Goal: Task Accomplishment & Management: Complete application form

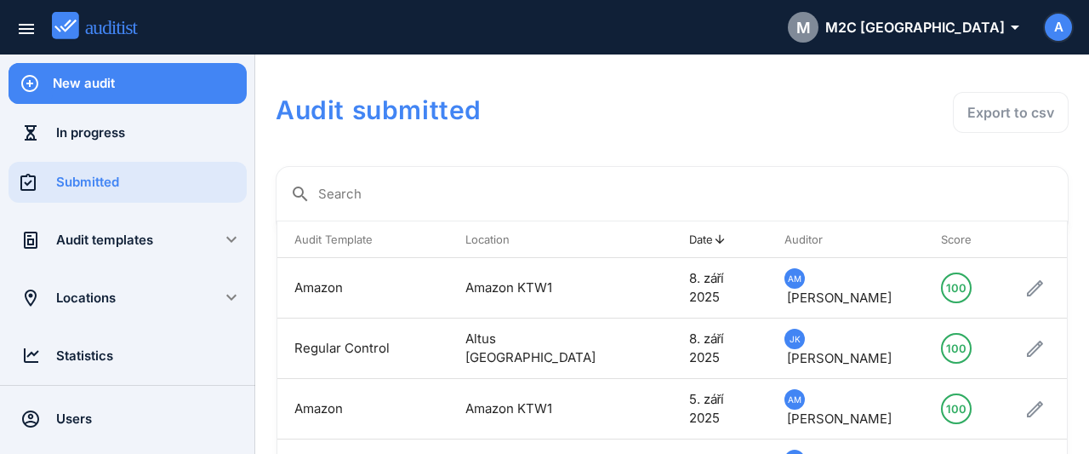
click at [197, 104] on div "New audit In progress Submitted Audit templates keyboard_arrow_down Audit templ…" at bounding box center [127, 278] width 255 height 449
click at [195, 91] on div "New audit" at bounding box center [150, 83] width 194 height 19
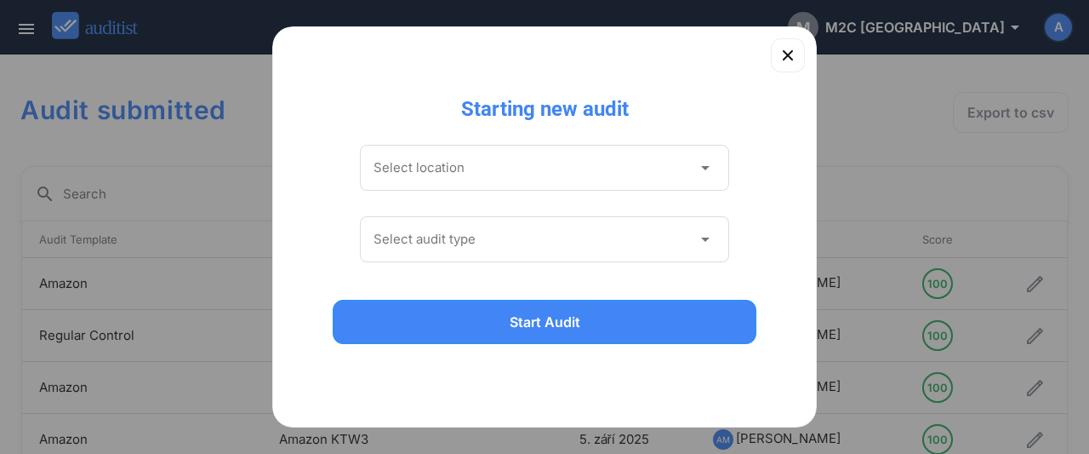
click at [465, 171] on input "Select location" at bounding box center [533, 167] width 318 height 27
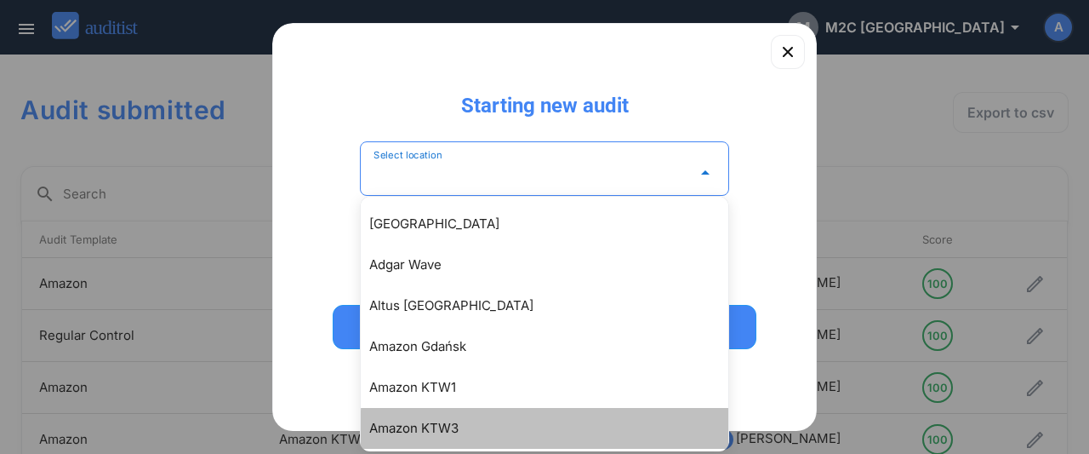
click at [454, 430] on div "Amazon KTW3" at bounding box center [553, 428] width 368 height 20
type input "**********"
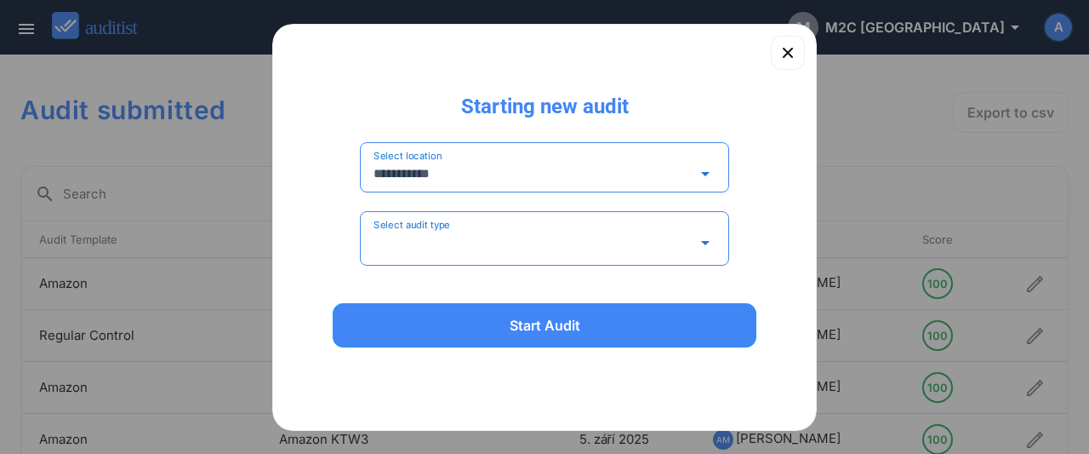
click at [424, 237] on input "Select audit type" at bounding box center [533, 242] width 318 height 27
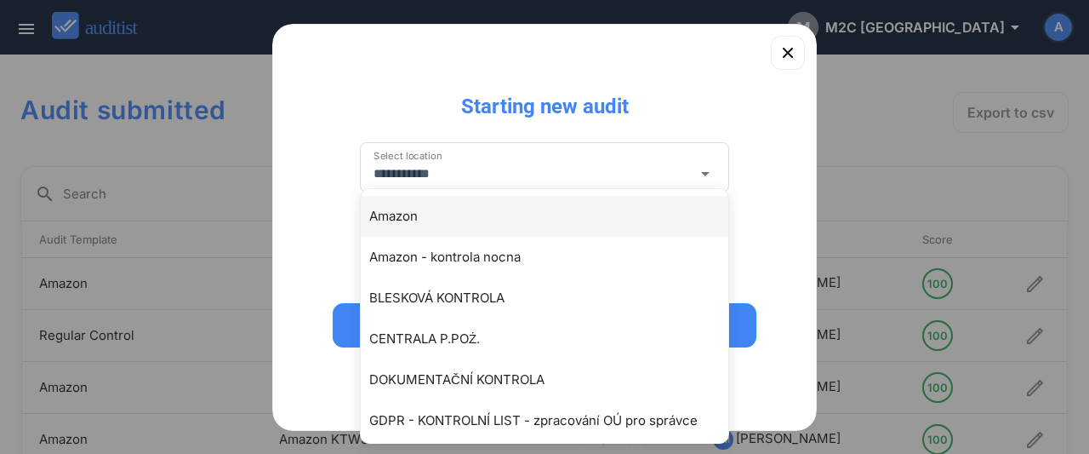
click at [425, 220] on div "Amazon" at bounding box center [553, 216] width 368 height 20
type input "******"
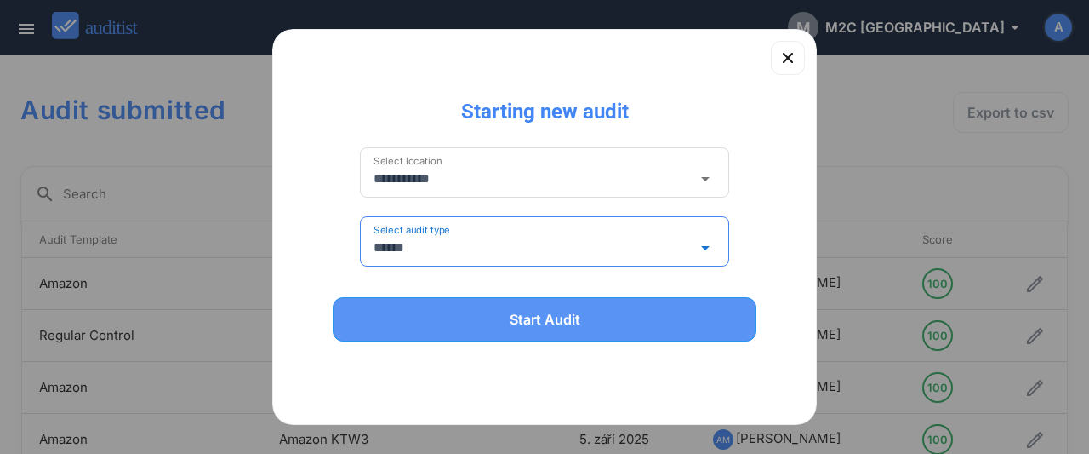
click at [479, 326] on div "Start Audit" at bounding box center [545, 319] width 380 height 20
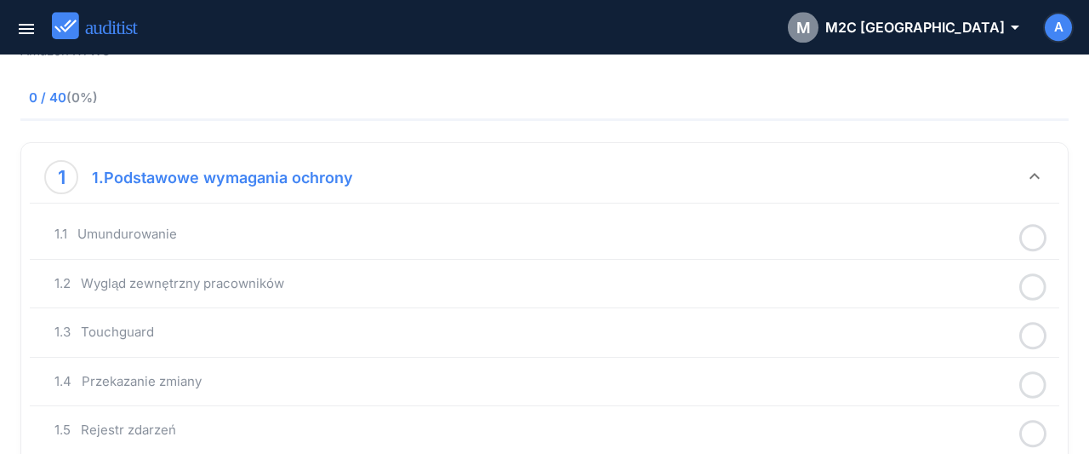
scroll to position [88, 0]
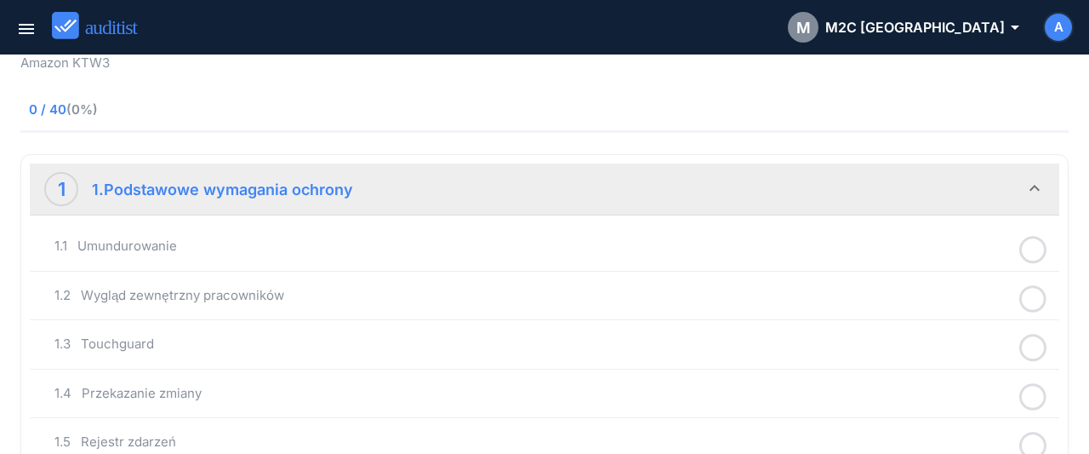
click at [1037, 251] on icon at bounding box center [1032, 249] width 27 height 33
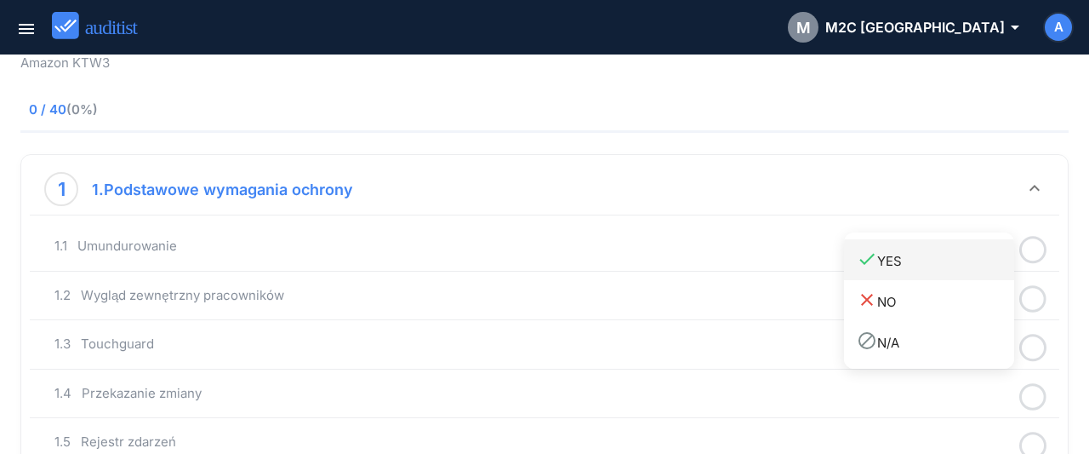
click at [882, 260] on div "done YES" at bounding box center [935, 259] width 157 height 23
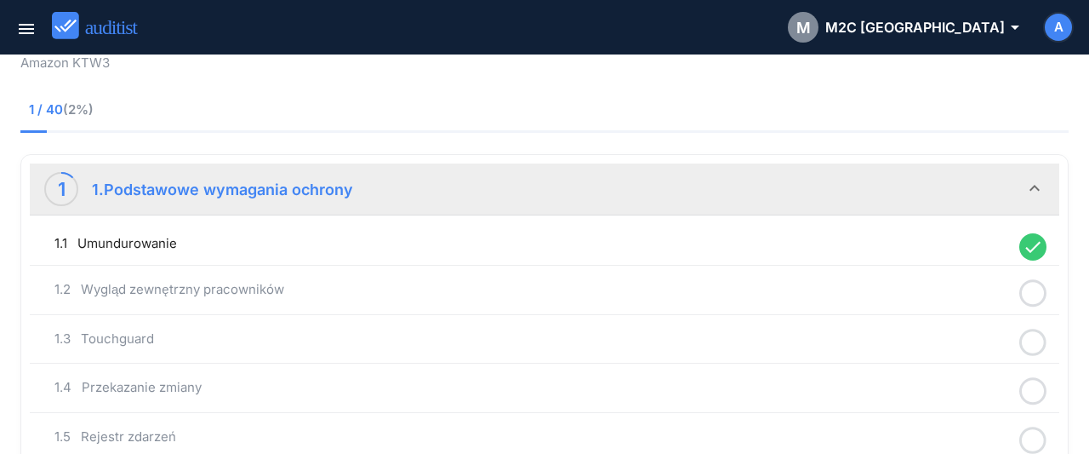
click at [1031, 295] on icon at bounding box center [1032, 293] width 27 height 33
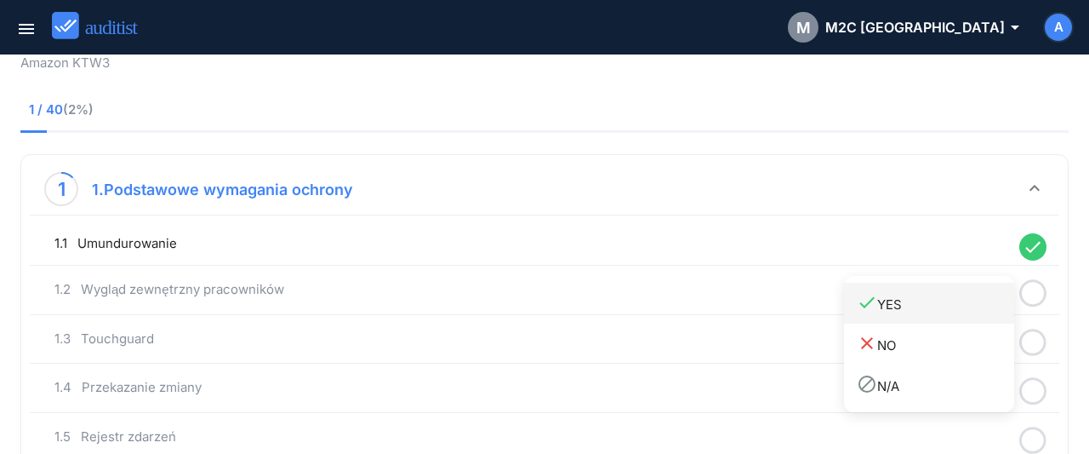
click at [911, 300] on div "done YES" at bounding box center [935, 303] width 157 height 23
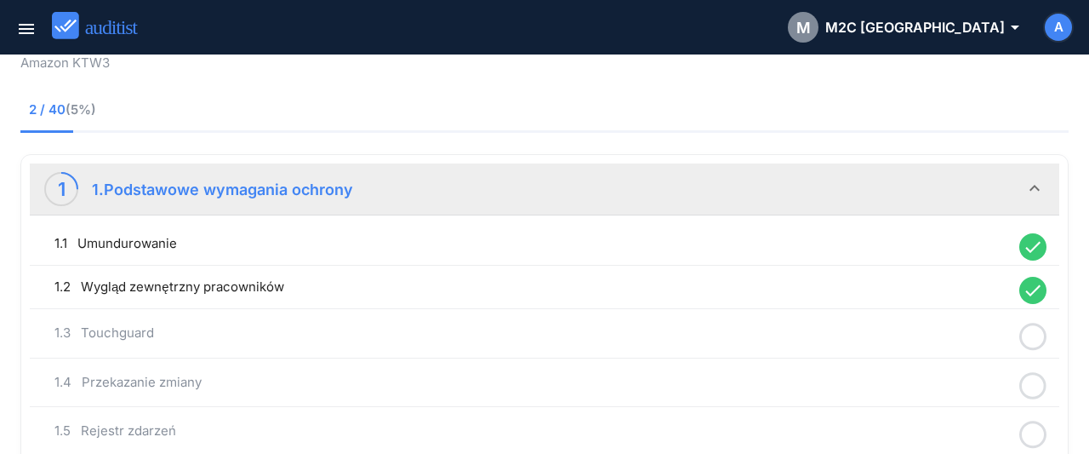
click at [1033, 337] on icon at bounding box center [1032, 336] width 27 height 33
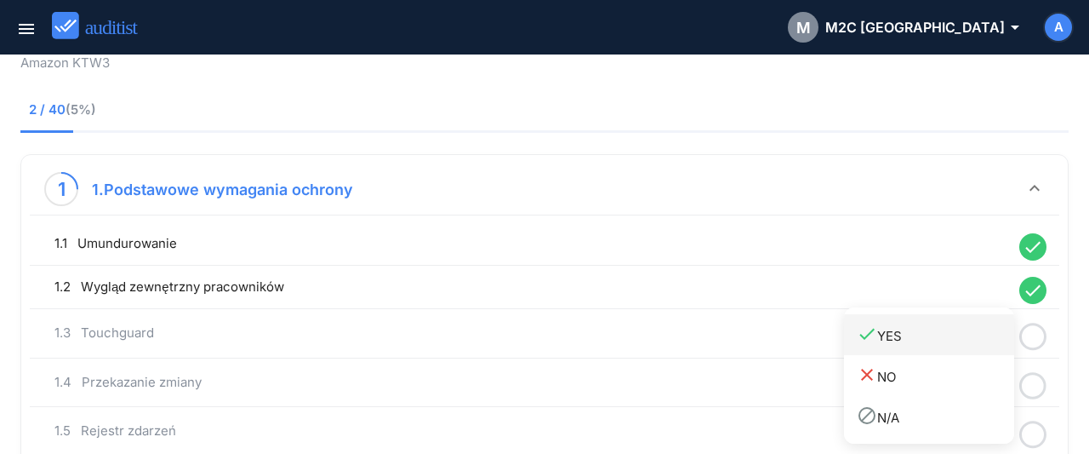
drag, startPoint x: 927, startPoint y: 345, endPoint x: 1026, endPoint y: 362, distance: 101.0
click at [928, 345] on div "done YES" at bounding box center [935, 334] width 157 height 23
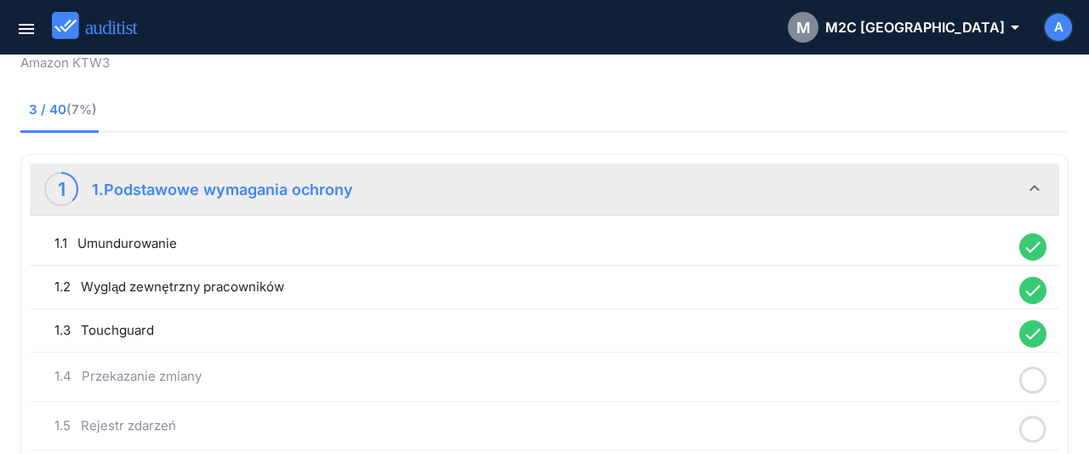
click at [1038, 375] on icon at bounding box center [1032, 379] width 27 height 33
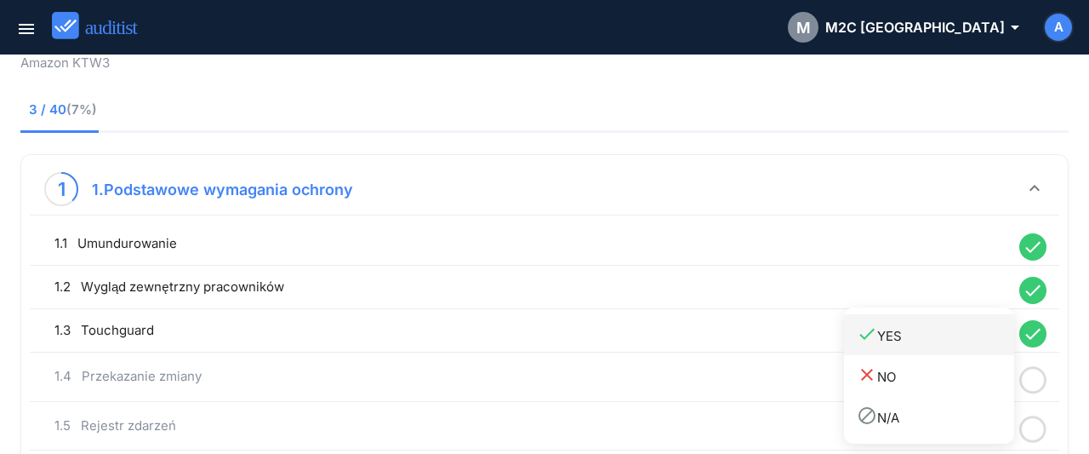
click at [919, 341] on div "done YES" at bounding box center [935, 334] width 157 height 23
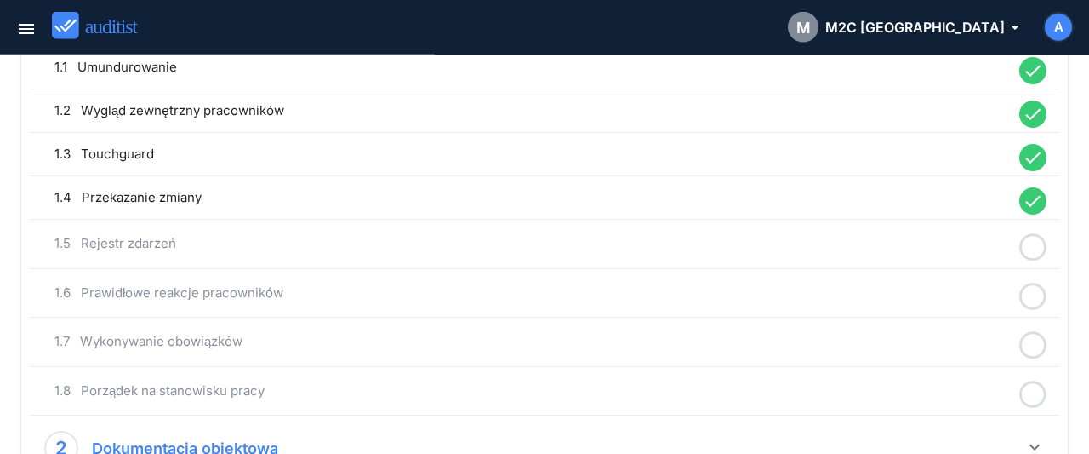
scroll to position [265, 0]
click at [1032, 237] on icon at bounding box center [1032, 246] width 27 height 33
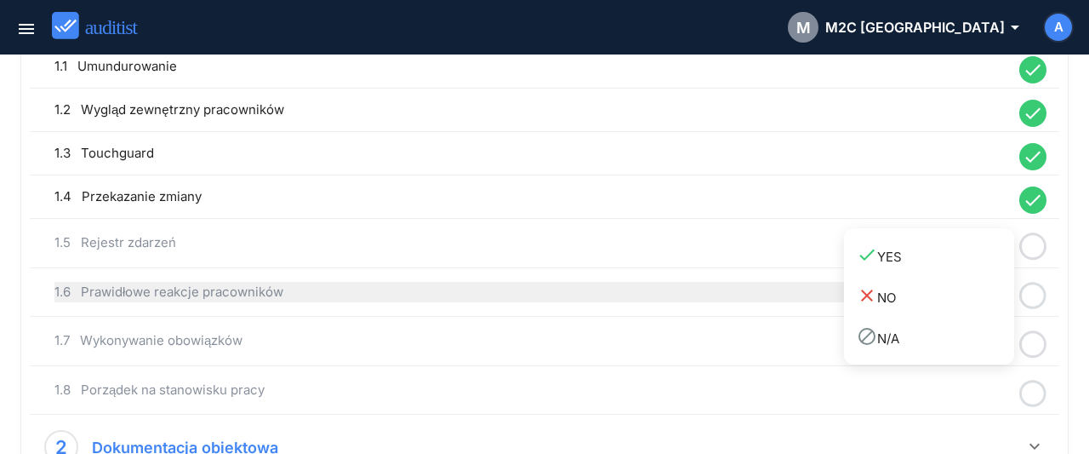
drag, startPoint x: 916, startPoint y: 263, endPoint x: 1008, endPoint y: 282, distance: 93.8
click at [917, 261] on div "done YES" at bounding box center [935, 255] width 157 height 23
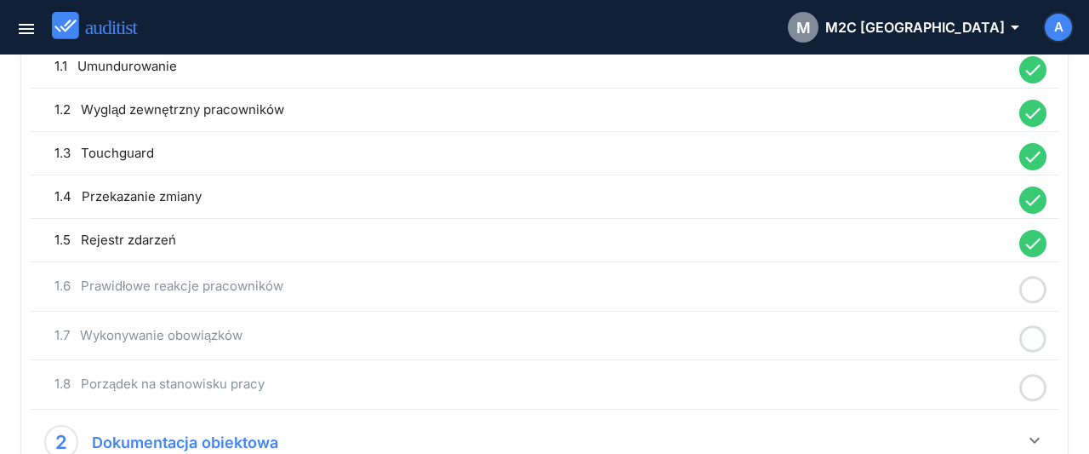
drag, startPoint x: 1034, startPoint y: 287, endPoint x: 994, endPoint y: 288, distance: 40.0
click at [1031, 286] on icon at bounding box center [1032, 289] width 27 height 33
drag, startPoint x: 968, startPoint y: 290, endPoint x: 1002, endPoint y: 314, distance: 41.5
click at [968, 292] on div "done YES" at bounding box center [935, 299] width 157 height 23
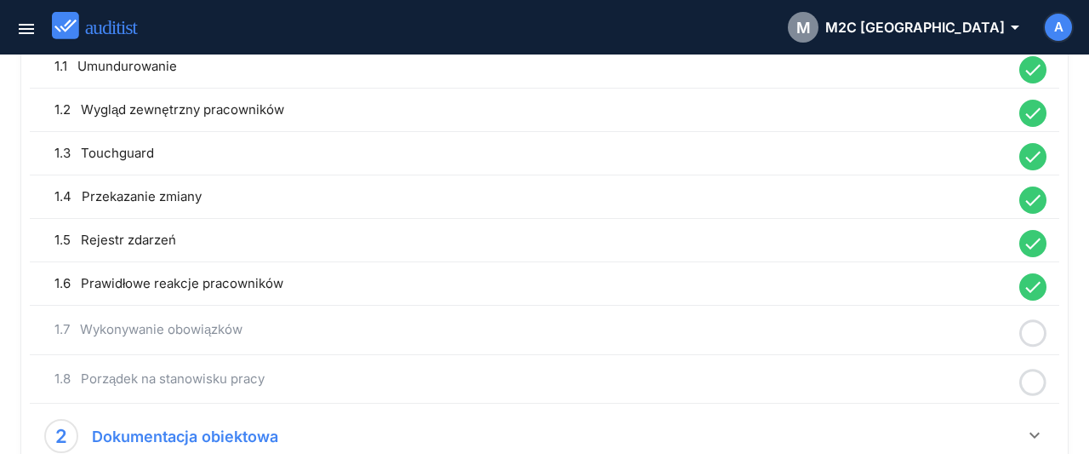
click at [1032, 334] on icon at bounding box center [1032, 333] width 27 height 33
drag, startPoint x: 947, startPoint y: 340, endPoint x: 1019, endPoint y: 363, distance: 75.1
click at [948, 343] on div "done YES" at bounding box center [935, 341] width 157 height 23
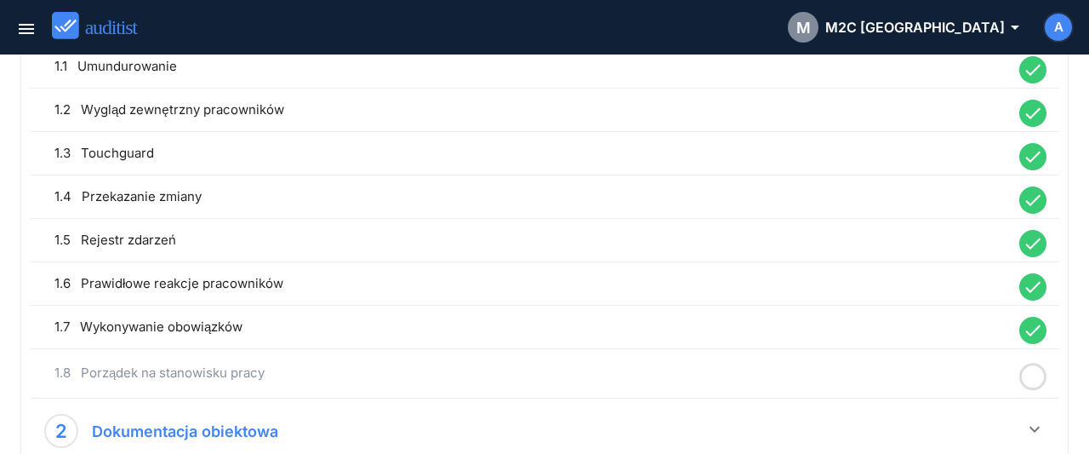
drag, startPoint x: 1032, startPoint y: 371, endPoint x: 985, endPoint y: 369, distance: 47.7
click at [1031, 370] on icon at bounding box center [1032, 376] width 27 height 33
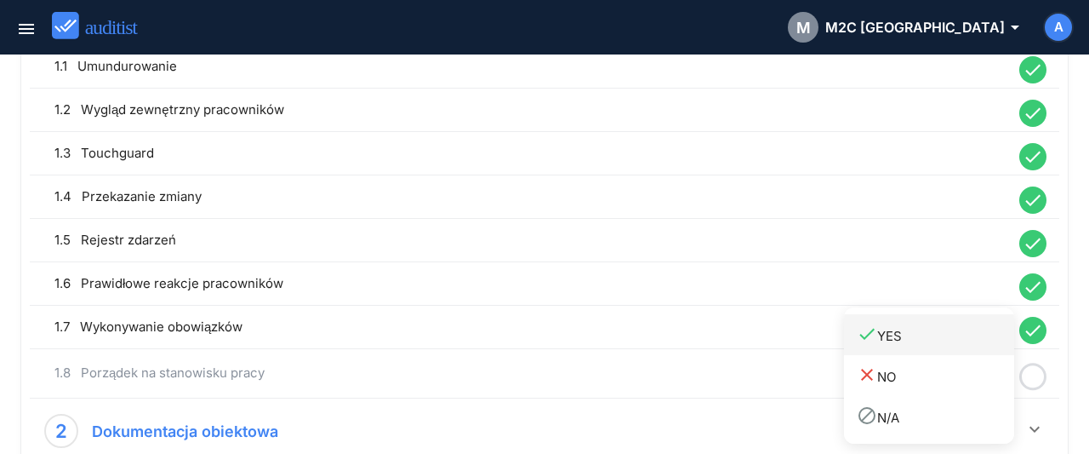
click at [951, 343] on div "done YES" at bounding box center [935, 334] width 157 height 23
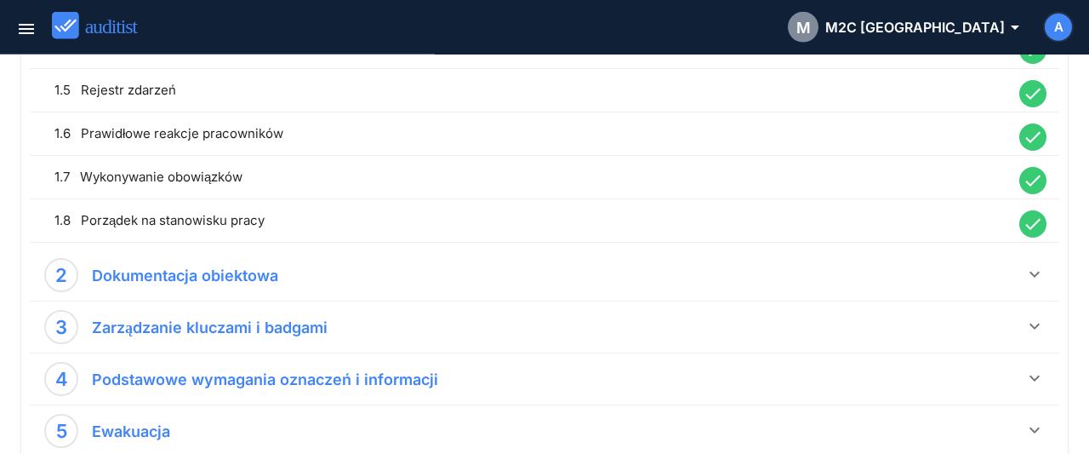
scroll to position [442, 0]
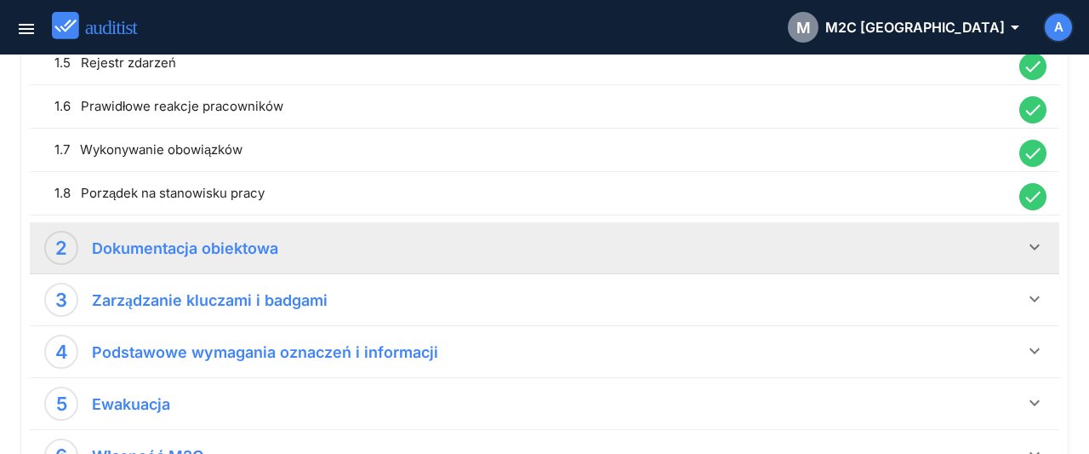
click at [1042, 242] on icon "keyboard_arrow_down" at bounding box center [1035, 247] width 20 height 20
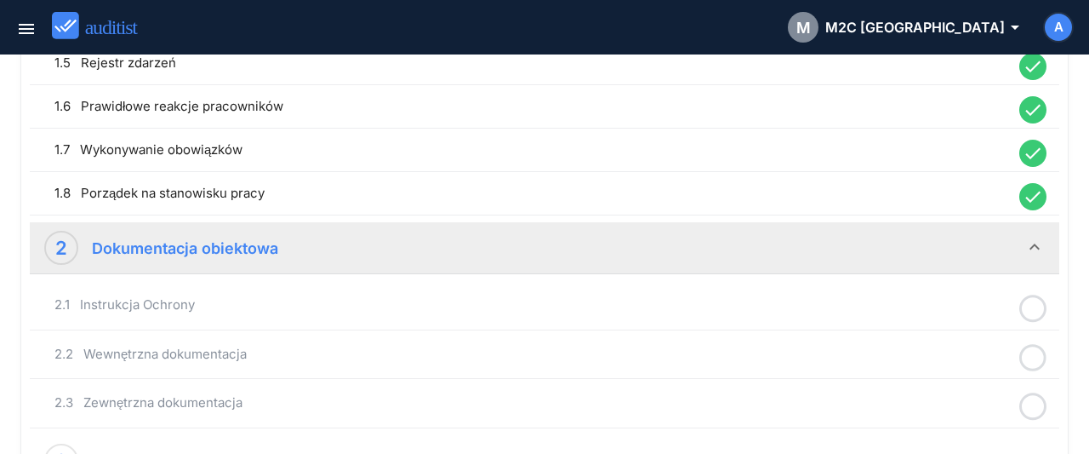
click at [1028, 303] on icon at bounding box center [1032, 308] width 27 height 33
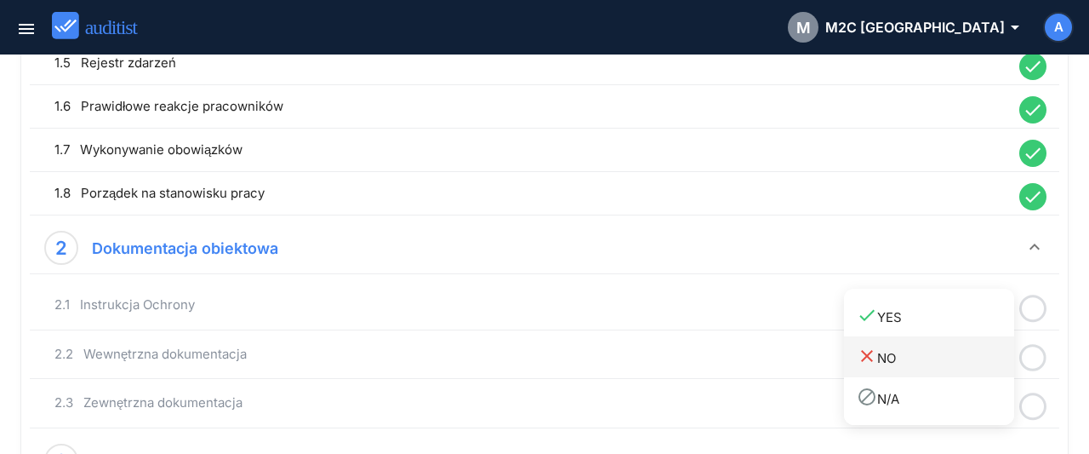
drag, startPoint x: 945, startPoint y: 317, endPoint x: 1003, endPoint y: 336, distance: 61.6
click at [945, 317] on div "done YES" at bounding box center [935, 316] width 157 height 23
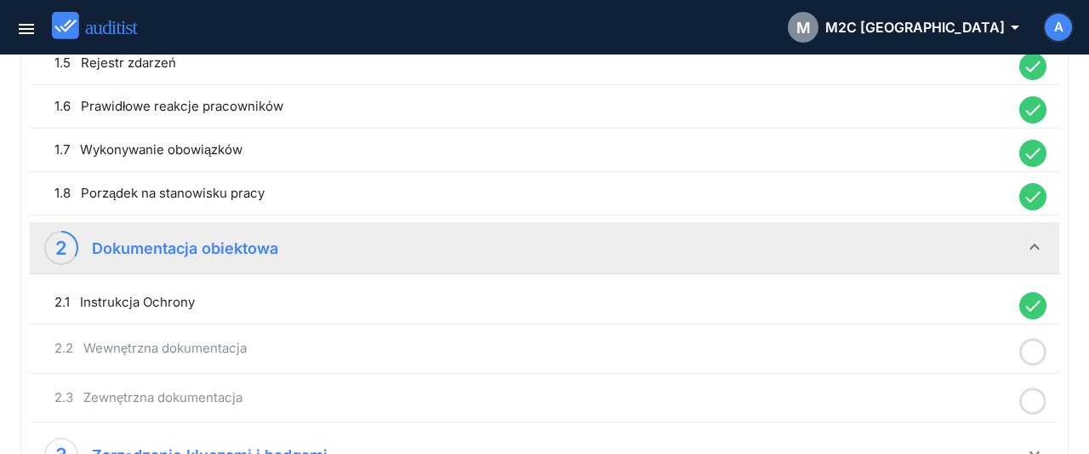
click at [1033, 351] on icon at bounding box center [1032, 351] width 27 height 33
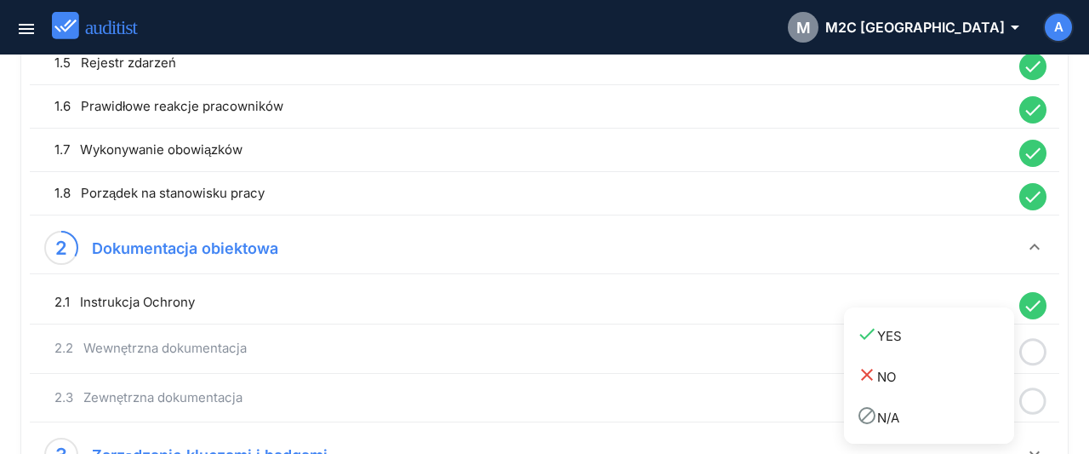
drag, startPoint x: 973, startPoint y: 345, endPoint x: 1037, endPoint y: 360, distance: 65.6
click at [973, 345] on div "done YES" at bounding box center [935, 334] width 157 height 23
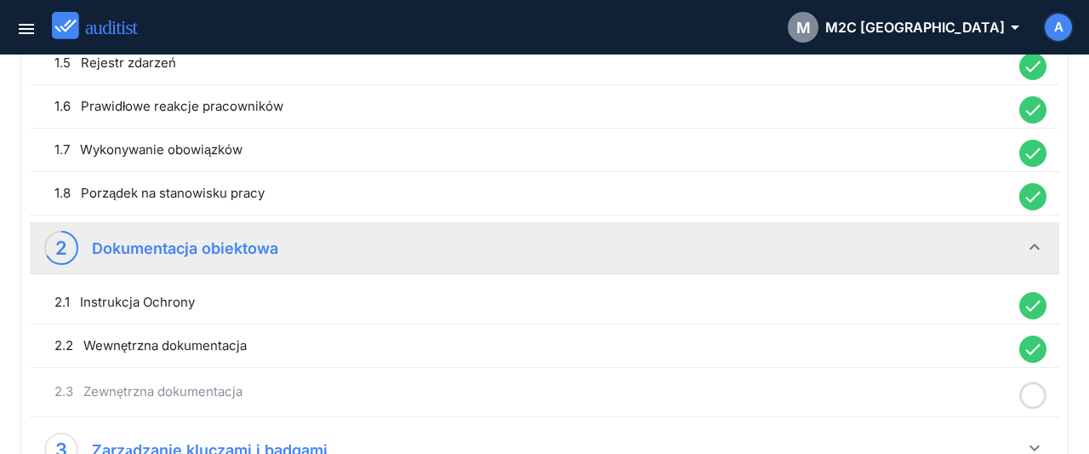
click at [1030, 382] on icon at bounding box center [1032, 395] width 27 height 33
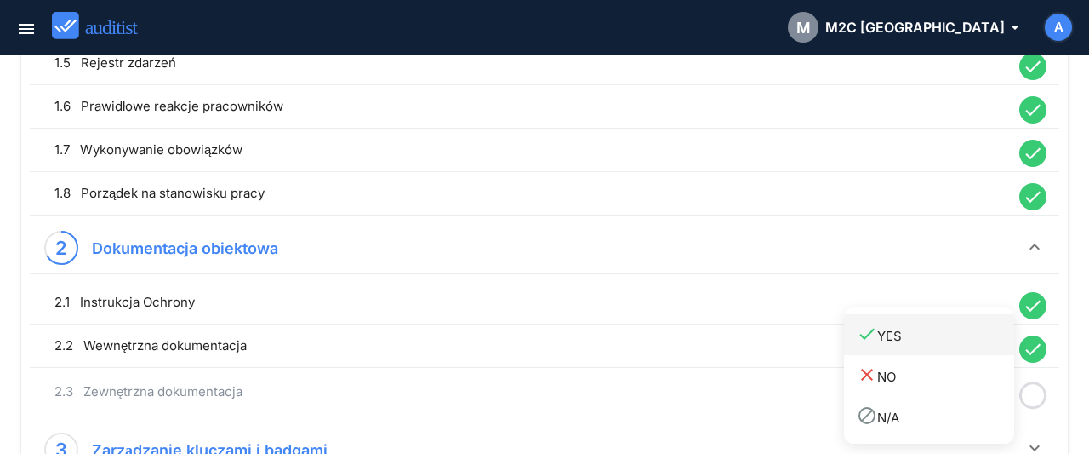
click at [922, 345] on div "done YES" at bounding box center [935, 334] width 157 height 23
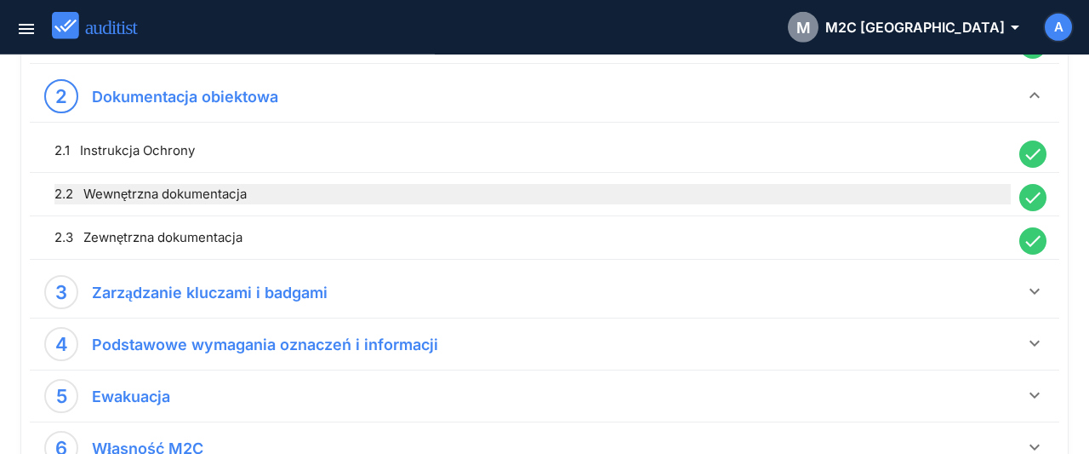
scroll to position [619, 0]
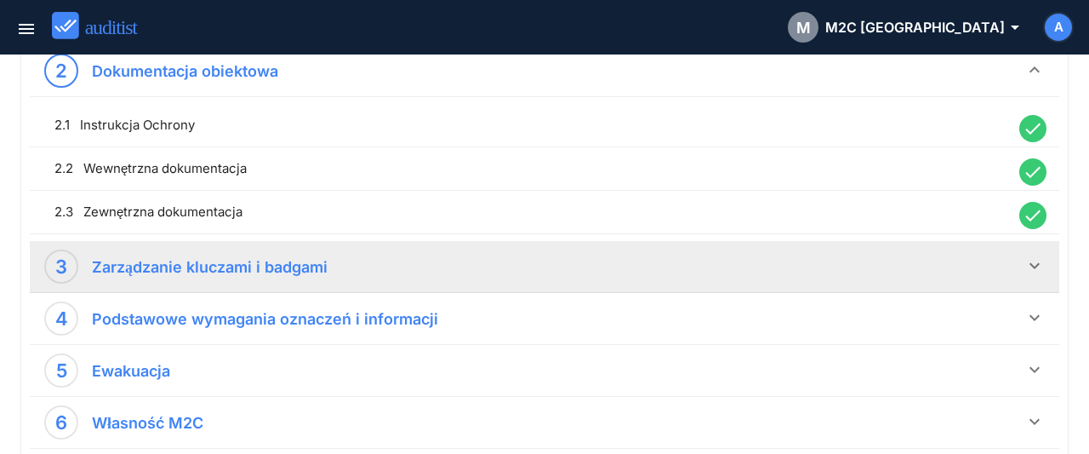
click at [1034, 265] on icon "keyboard_arrow_down" at bounding box center [1035, 265] width 20 height 20
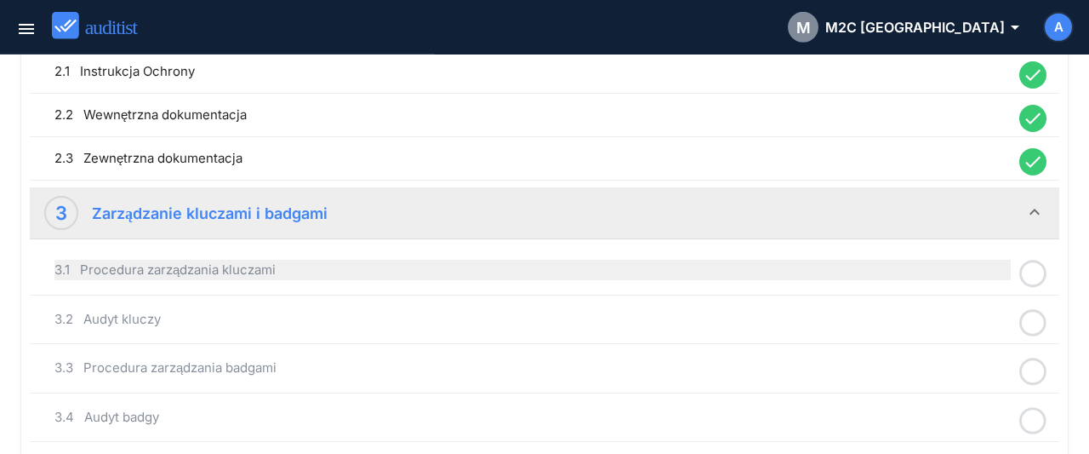
scroll to position [796, 0]
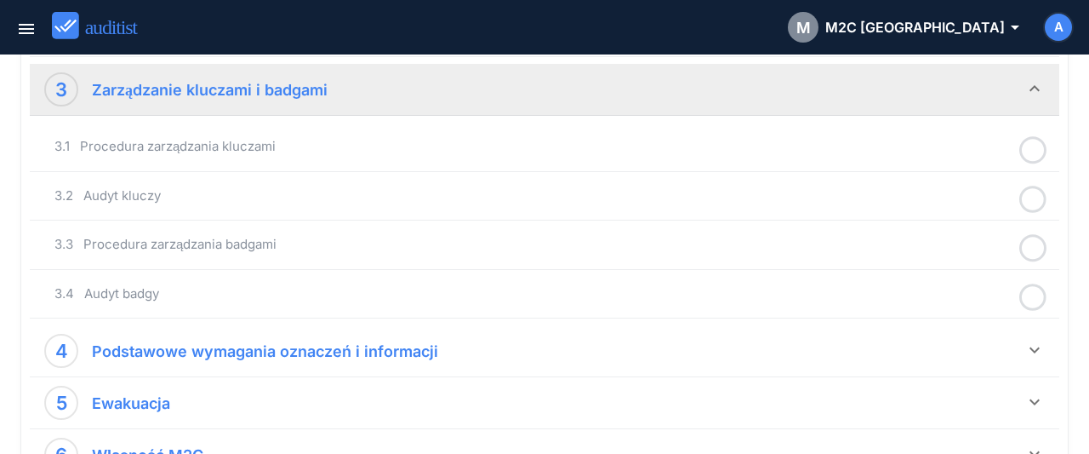
click at [1029, 146] on icon at bounding box center [1032, 150] width 27 height 33
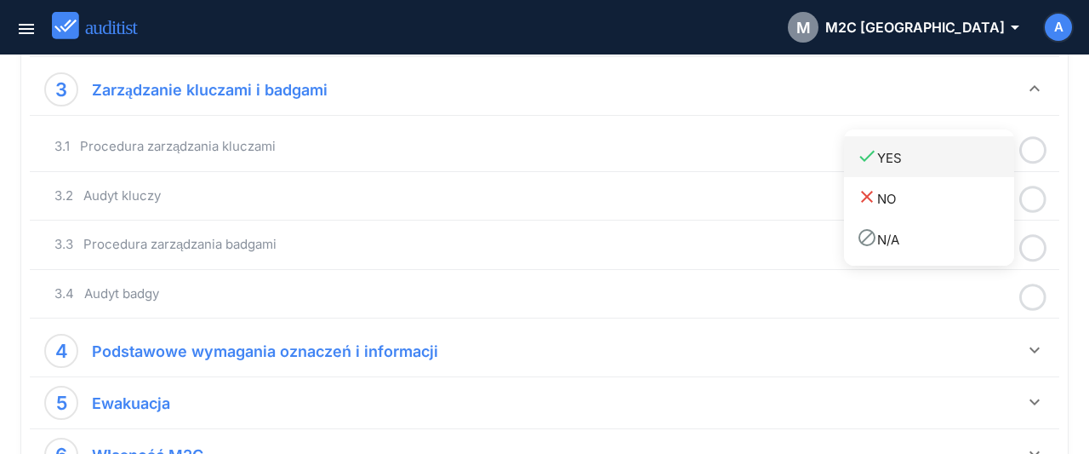
click at [908, 164] on div "done YES" at bounding box center [935, 157] width 157 height 23
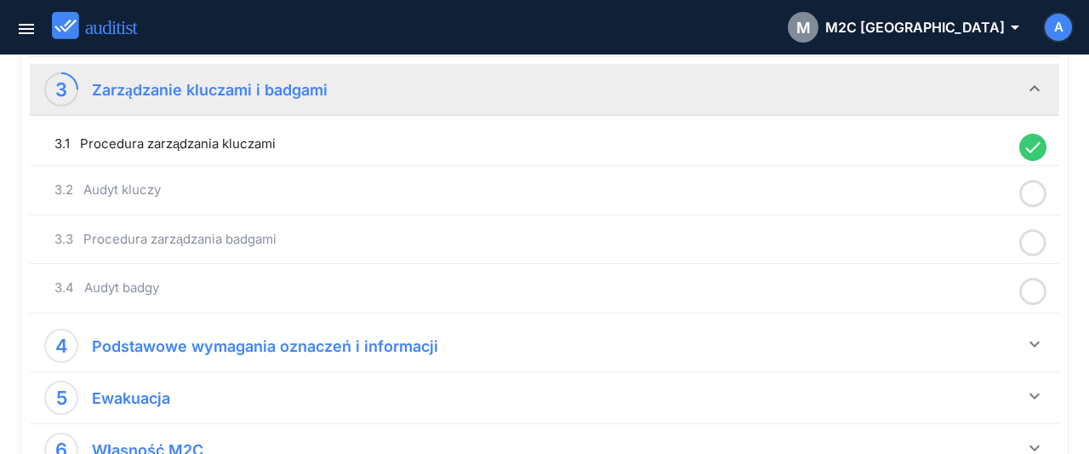
click at [1039, 190] on icon at bounding box center [1032, 193] width 27 height 33
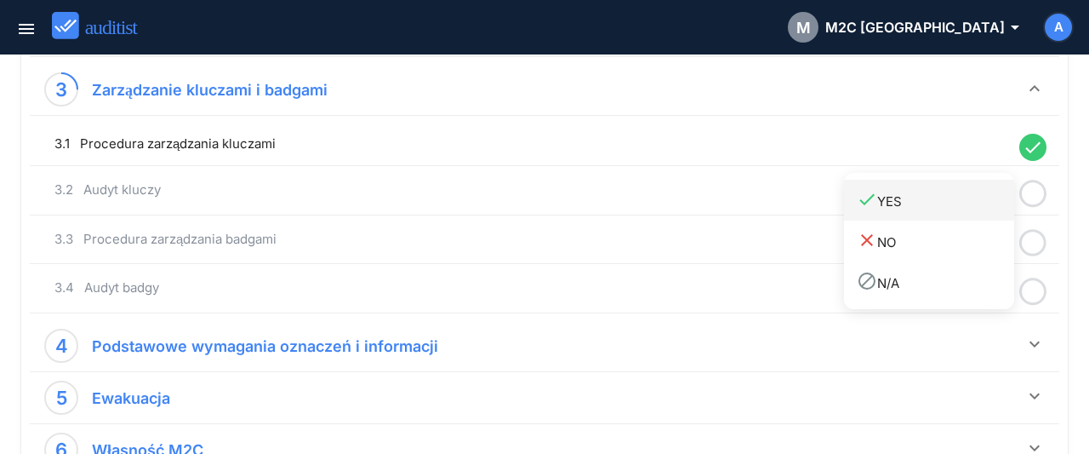
click at [930, 203] on div "done YES" at bounding box center [935, 200] width 157 height 23
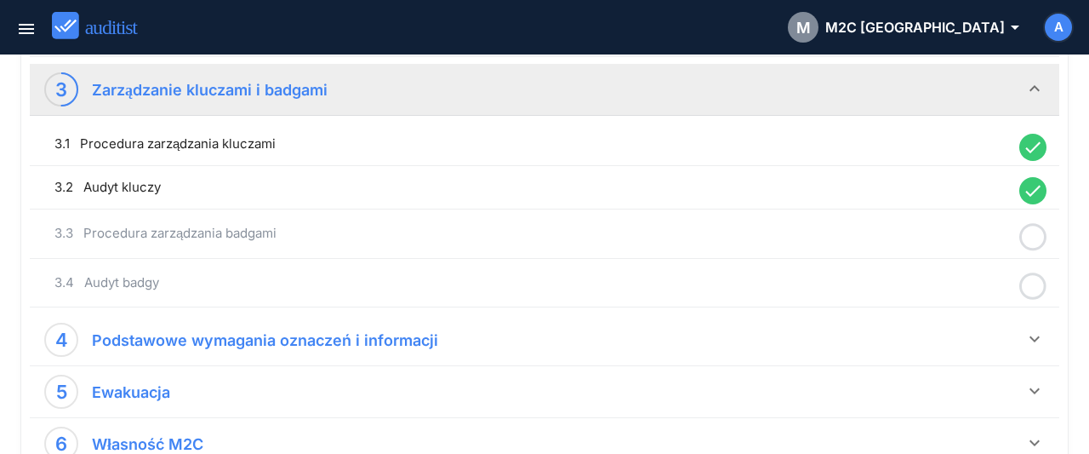
click at [1032, 222] on icon at bounding box center [1032, 236] width 27 height 33
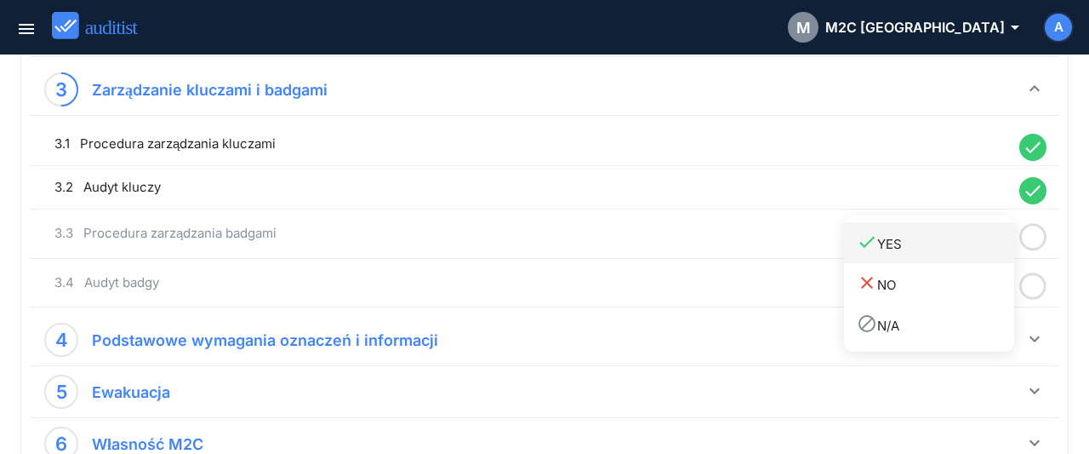
click at [906, 237] on div "done YES" at bounding box center [935, 242] width 157 height 23
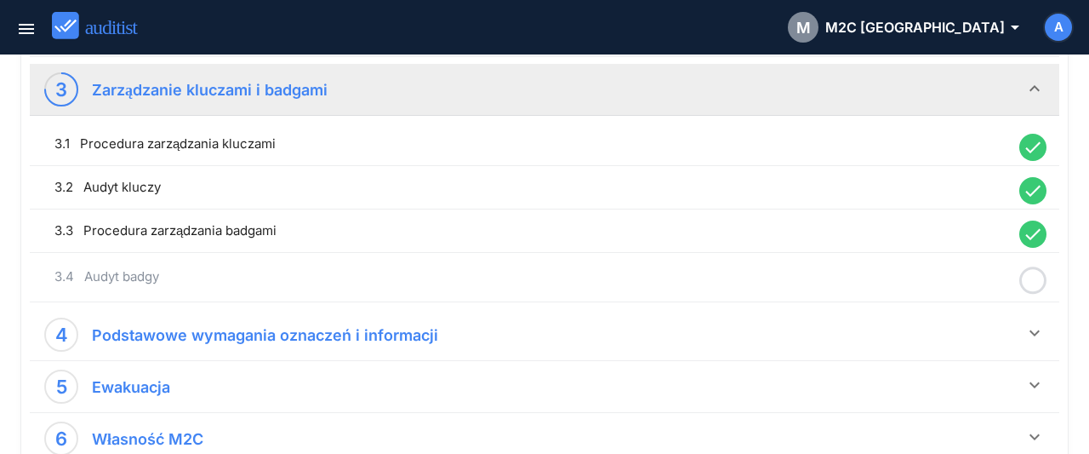
click at [1042, 275] on icon at bounding box center [1032, 280] width 27 height 33
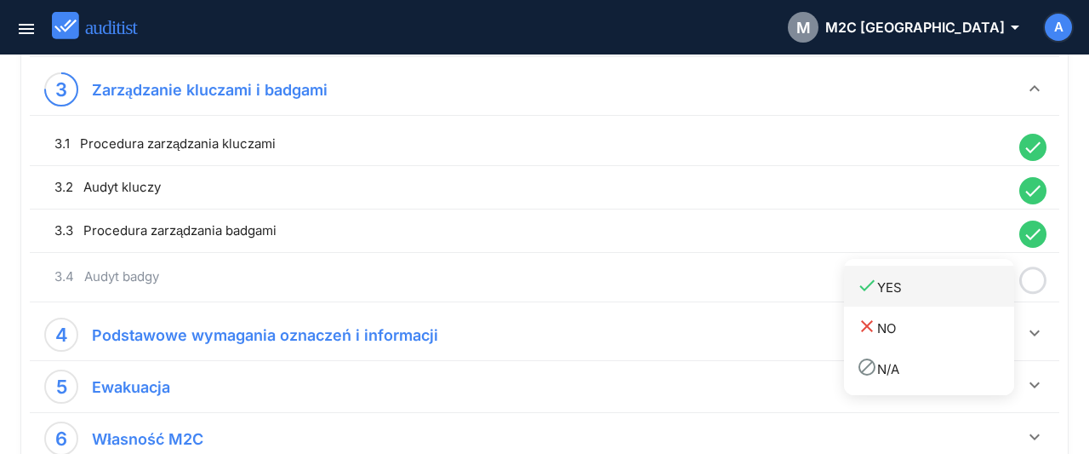
click at [935, 289] on div "done YES" at bounding box center [935, 286] width 157 height 23
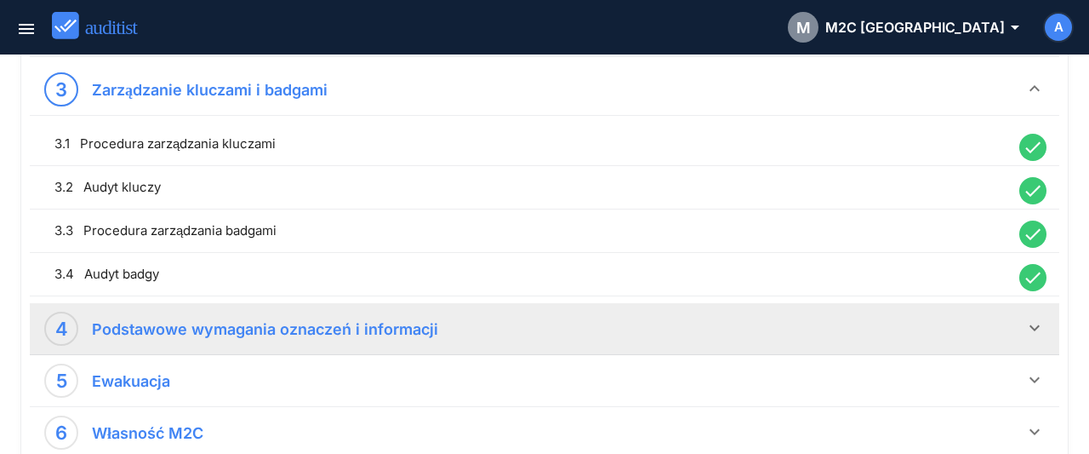
click at [1039, 322] on icon "keyboard_arrow_down" at bounding box center [1035, 327] width 20 height 20
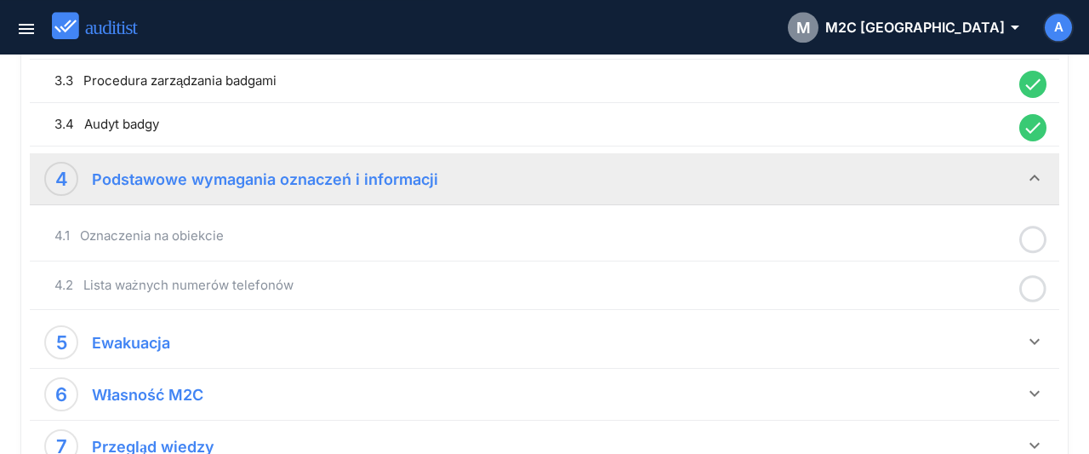
scroll to position [973, 0]
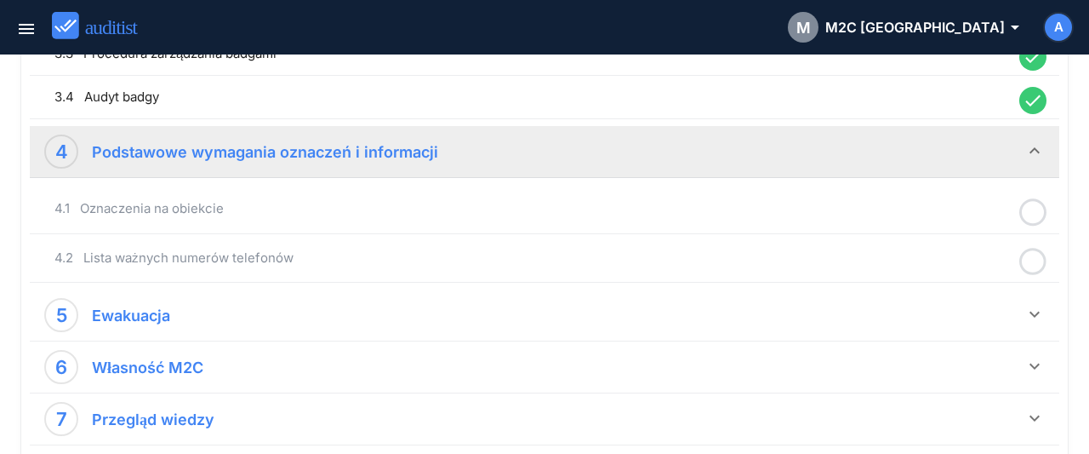
click at [1029, 204] on icon at bounding box center [1032, 212] width 27 height 33
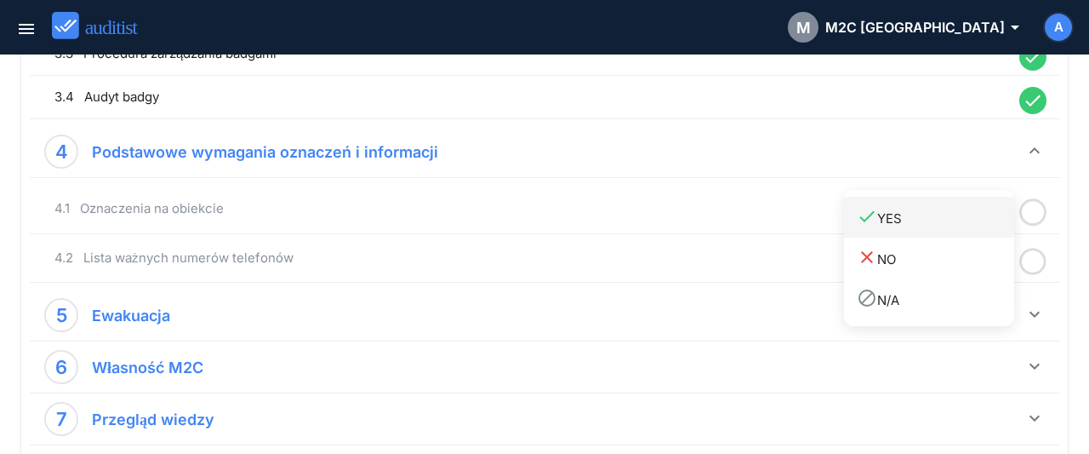
drag, startPoint x: 954, startPoint y: 218, endPoint x: 982, endPoint y: 227, distance: 29.6
click at [952, 220] on div "done YES" at bounding box center [935, 217] width 157 height 23
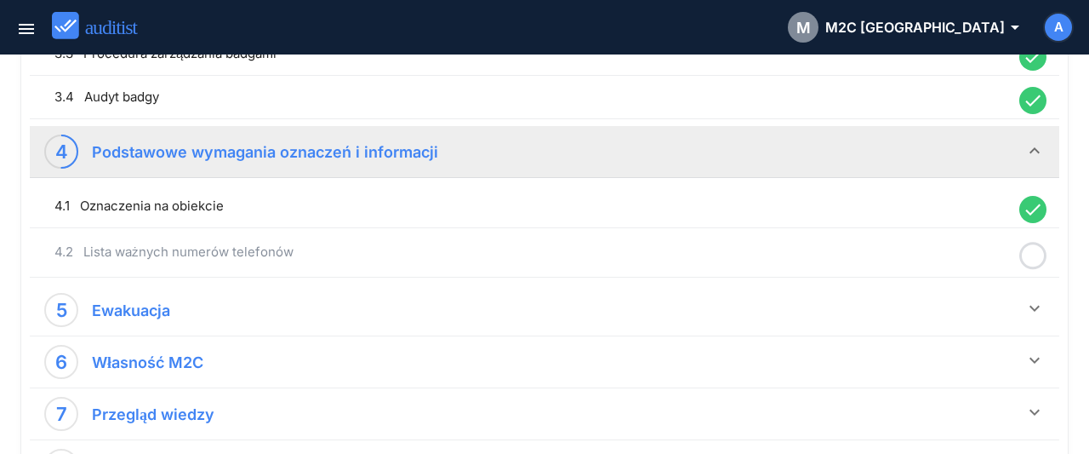
click at [1036, 246] on icon at bounding box center [1032, 255] width 27 height 33
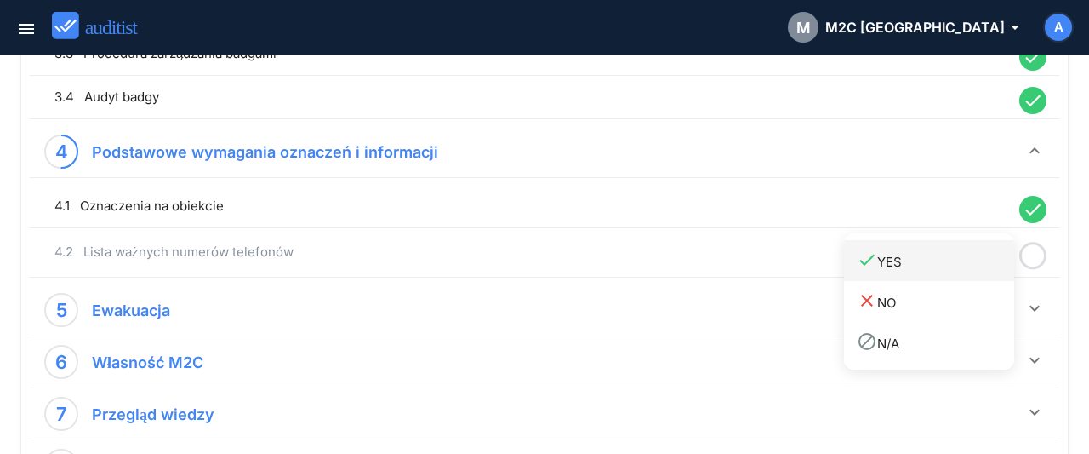
click at [970, 263] on div "done YES" at bounding box center [935, 260] width 157 height 23
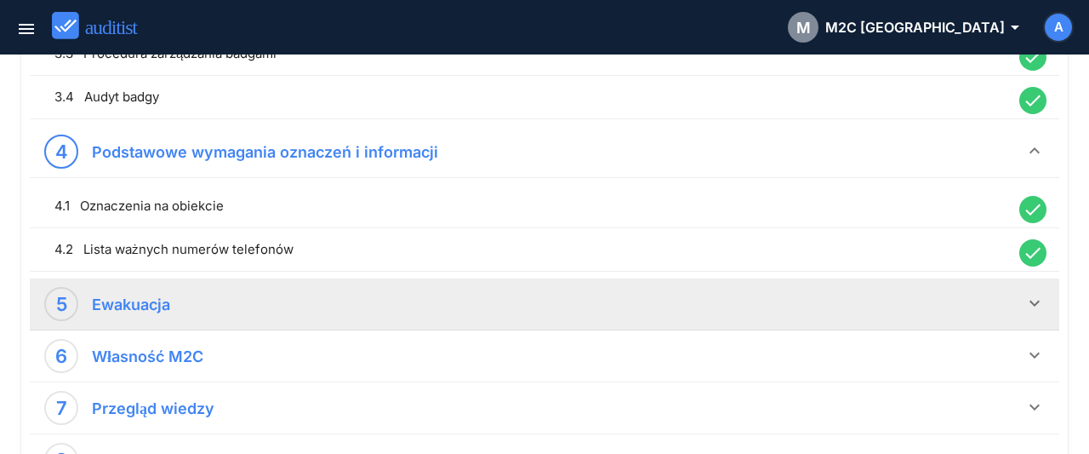
click at [1033, 293] on icon "keyboard_arrow_down" at bounding box center [1035, 303] width 20 height 20
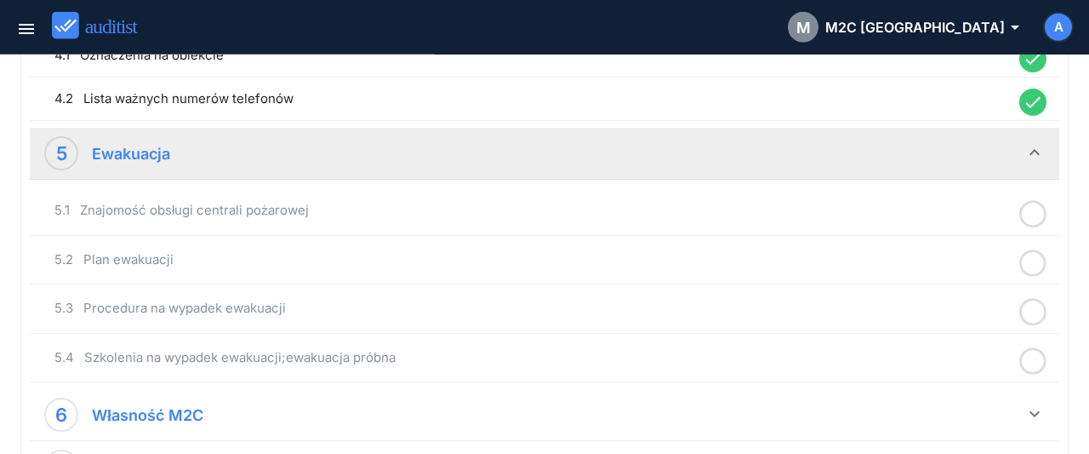
scroll to position [1150, 0]
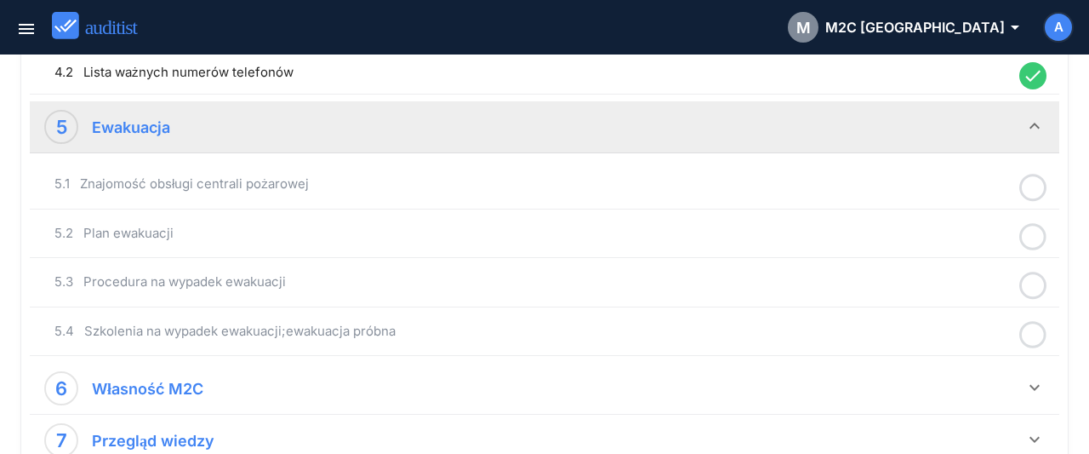
click at [1033, 185] on icon at bounding box center [1032, 187] width 27 height 33
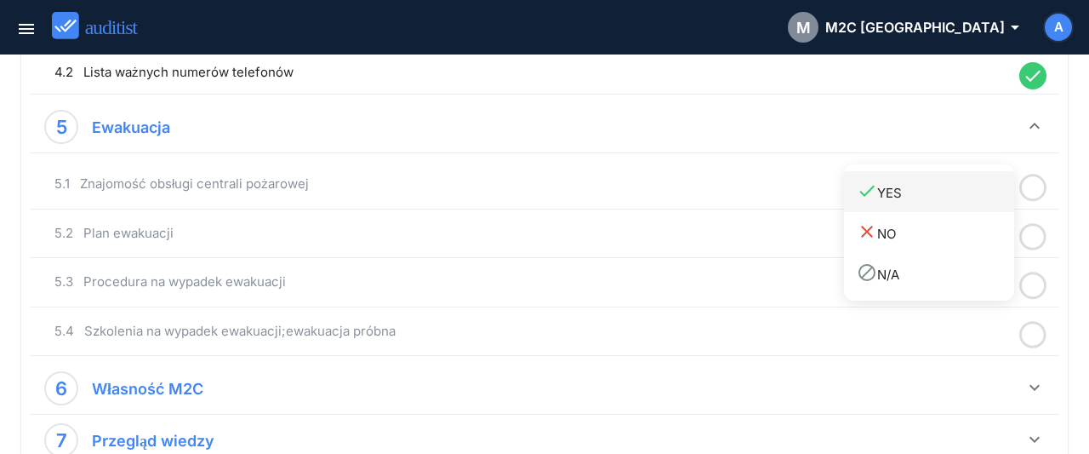
drag, startPoint x: 944, startPoint y: 197, endPoint x: 1009, endPoint y: 227, distance: 72.0
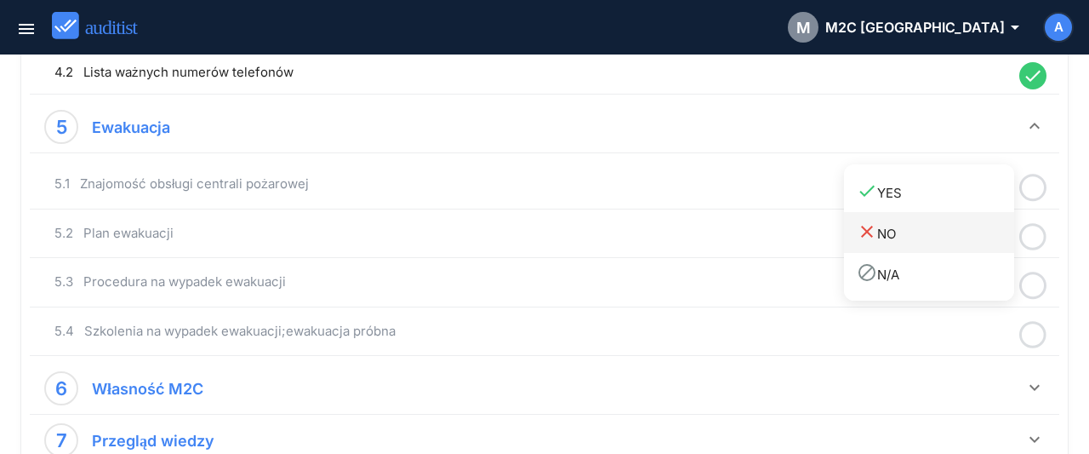
click at [944, 198] on div "done YES" at bounding box center [935, 191] width 157 height 23
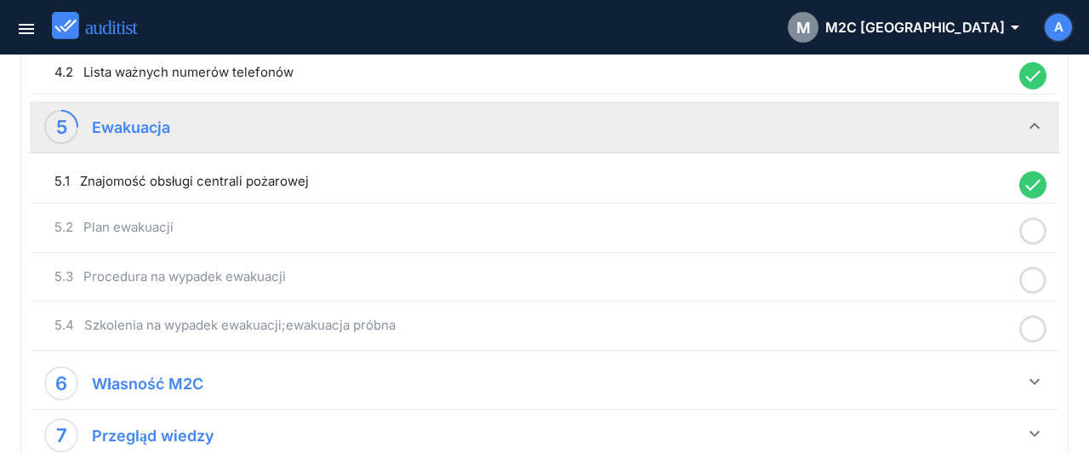
click at [1037, 228] on icon at bounding box center [1032, 230] width 27 height 33
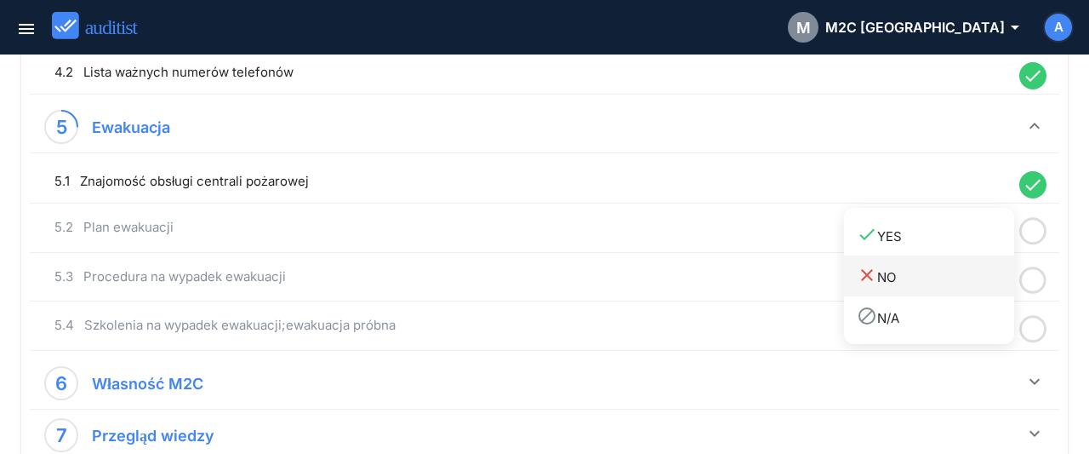
drag, startPoint x: 944, startPoint y: 244, endPoint x: 1013, endPoint y: 261, distance: 71.8
click at [945, 248] on link "done YES" at bounding box center [929, 234] width 170 height 41
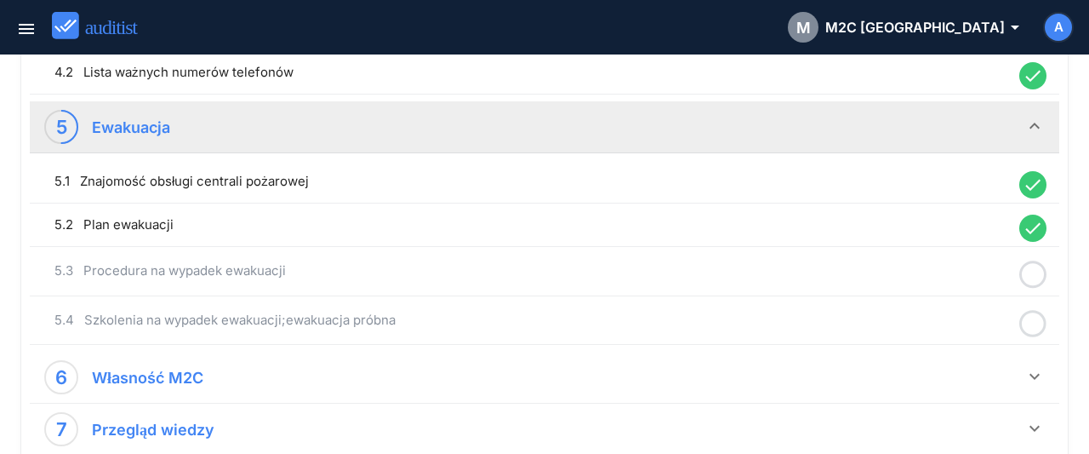
drag, startPoint x: 1039, startPoint y: 270, endPoint x: 983, endPoint y: 265, distance: 56.3
click at [1037, 270] on icon at bounding box center [1032, 274] width 27 height 33
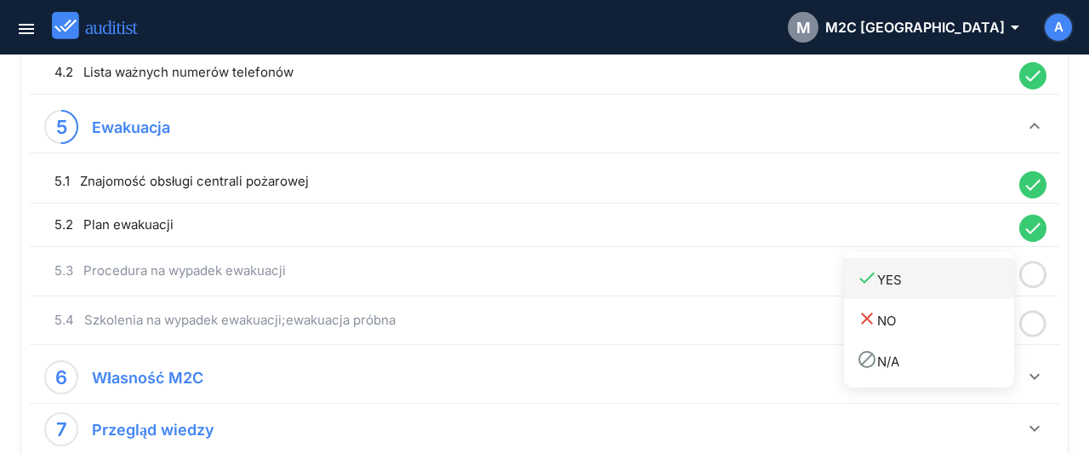
drag, startPoint x: 955, startPoint y: 276, endPoint x: 992, endPoint y: 295, distance: 42.2
click at [955, 277] on div "done YES" at bounding box center [935, 278] width 157 height 23
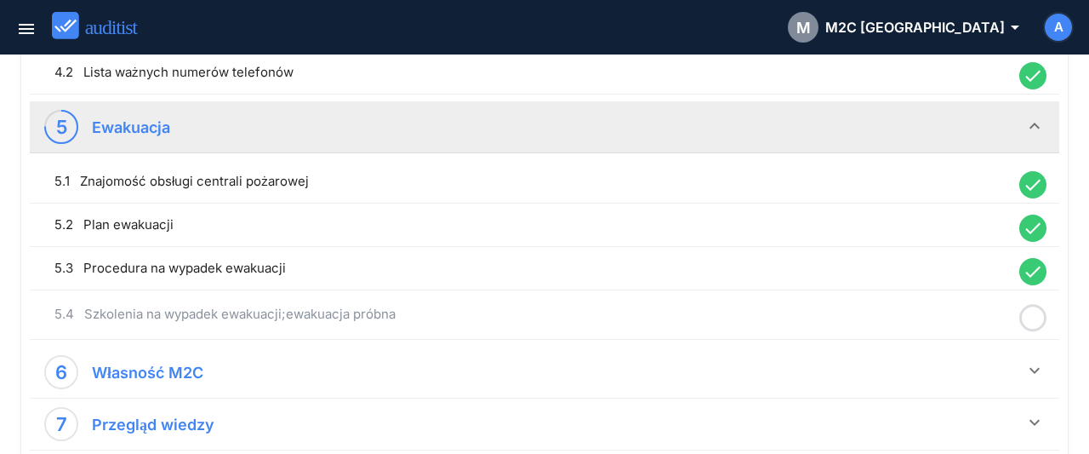
click at [1036, 312] on icon at bounding box center [1032, 317] width 27 height 33
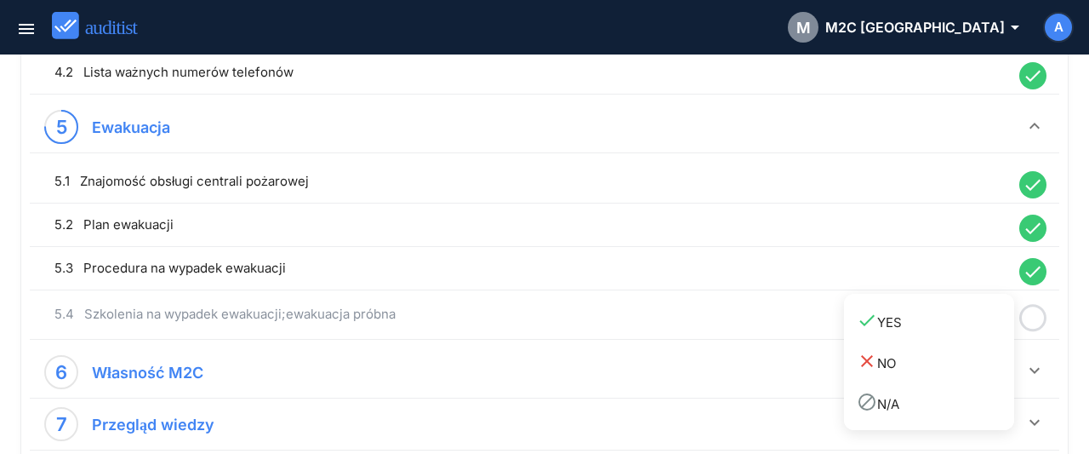
click at [965, 317] on div "done YES" at bounding box center [935, 321] width 157 height 23
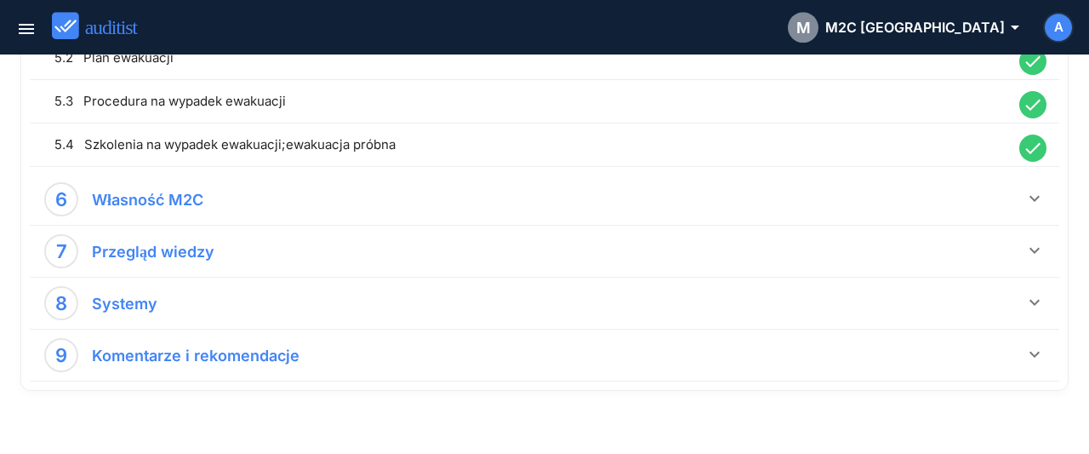
scroll to position [1327, 0]
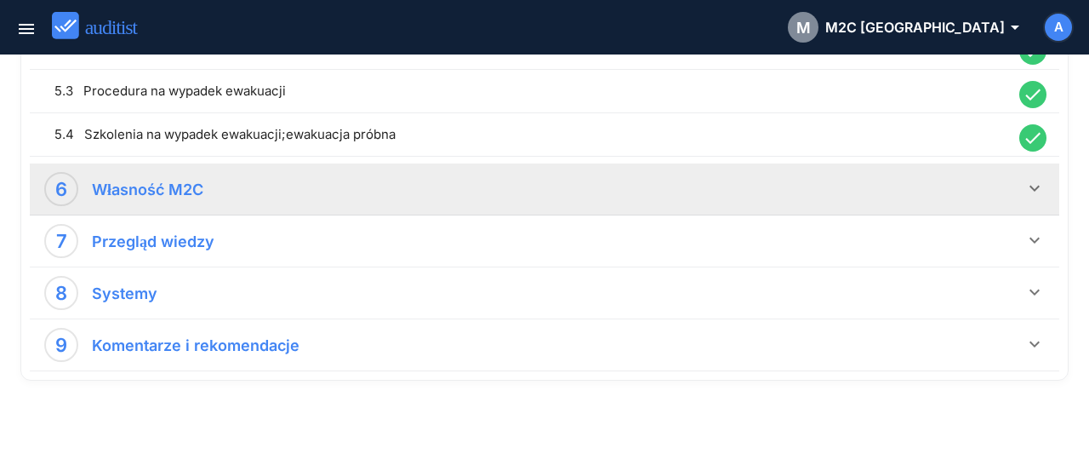
click at [1032, 180] on icon "keyboard_arrow_down" at bounding box center [1035, 188] width 20 height 20
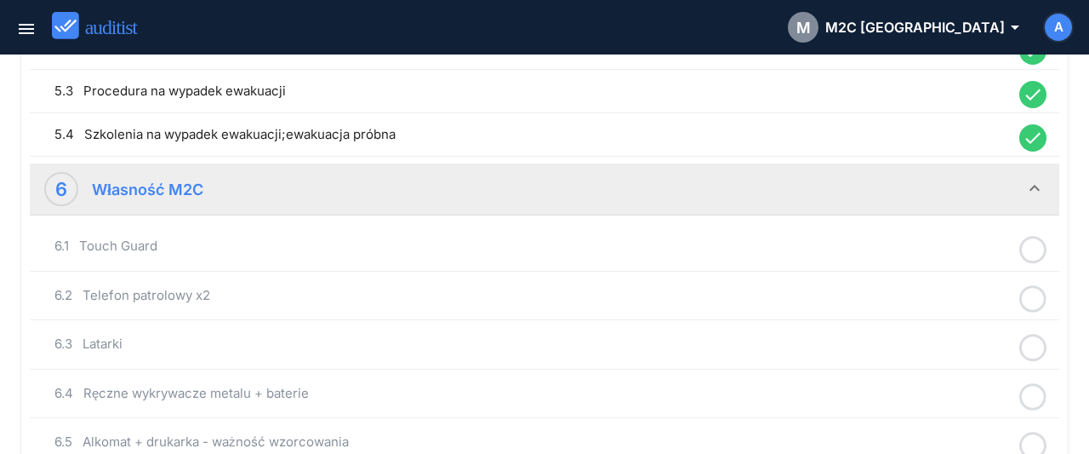
click at [1032, 242] on icon at bounding box center [1032, 249] width 27 height 33
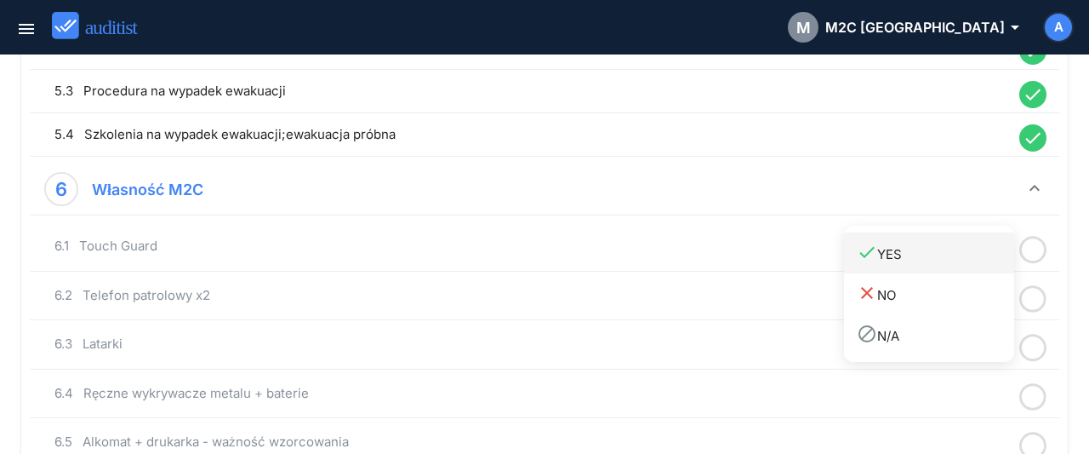
click at [963, 250] on div "done YES" at bounding box center [935, 253] width 157 height 23
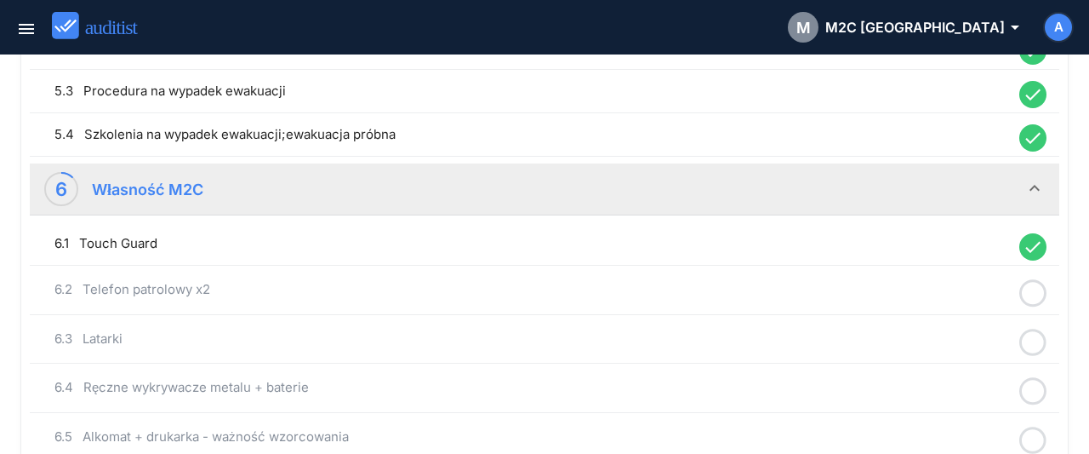
click at [1034, 282] on icon at bounding box center [1032, 293] width 27 height 33
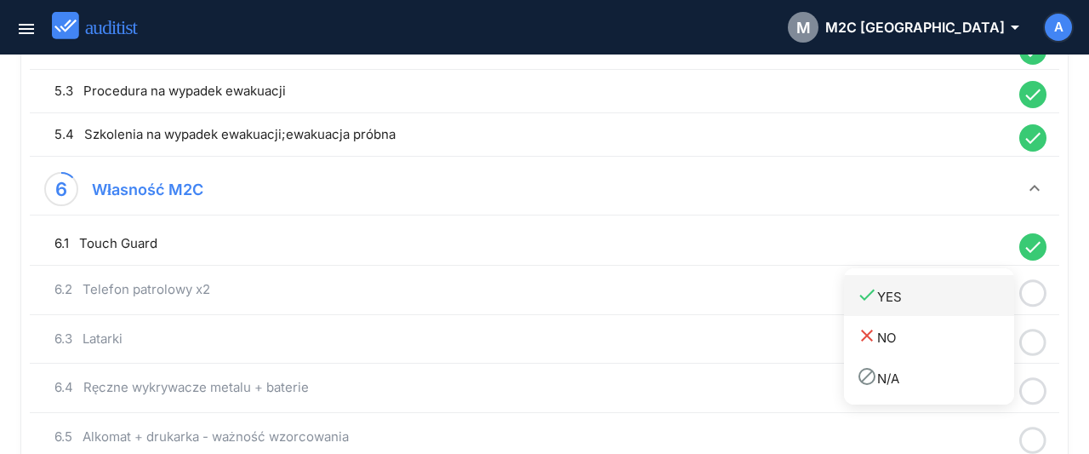
click at [968, 289] on div "done YES" at bounding box center [935, 295] width 157 height 23
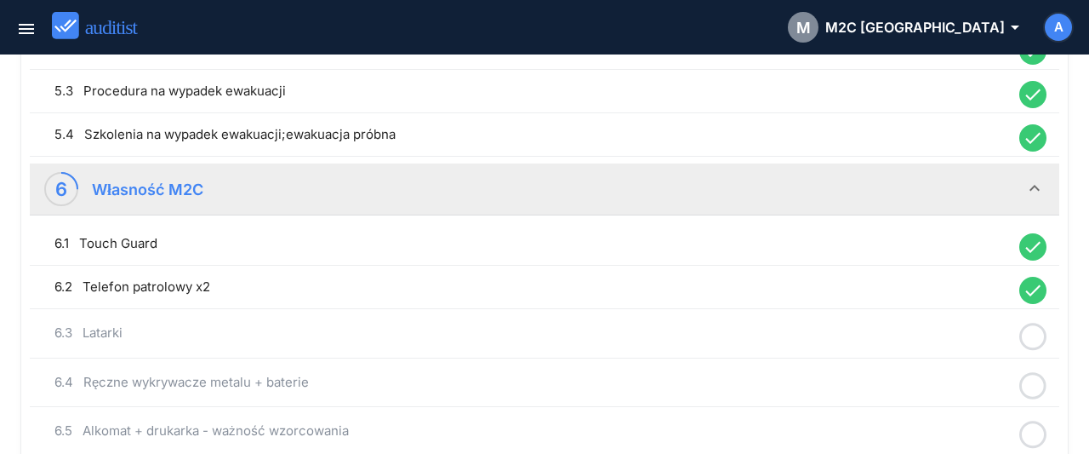
click at [1039, 330] on icon at bounding box center [1032, 336] width 27 height 33
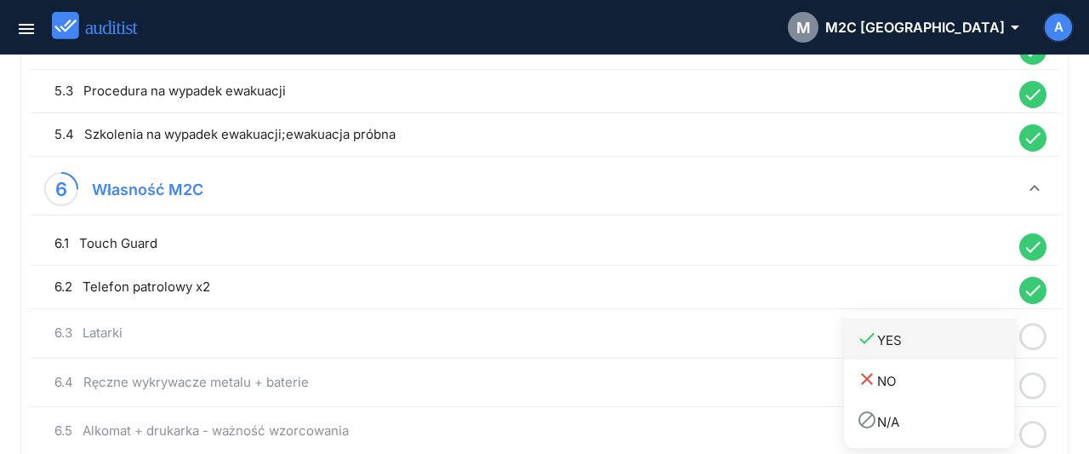
click at [981, 338] on div "done YES" at bounding box center [935, 339] width 157 height 23
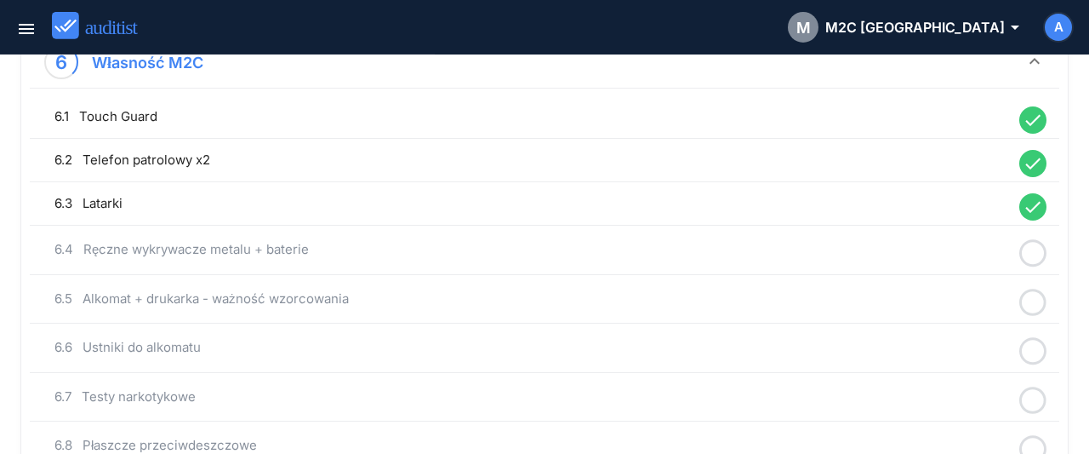
scroll to position [1504, 0]
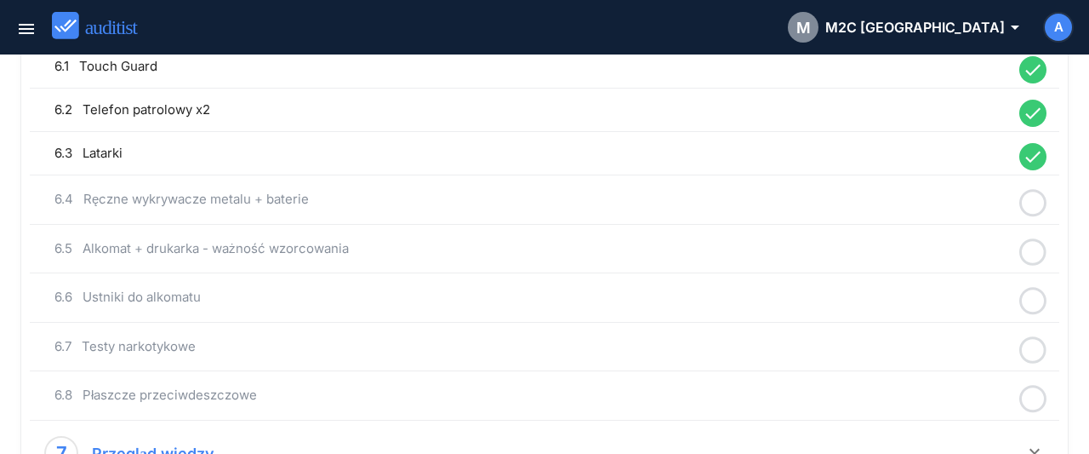
click at [1032, 194] on icon at bounding box center [1032, 202] width 27 height 33
drag, startPoint x: 964, startPoint y: 211, endPoint x: 1031, endPoint y: 243, distance: 74.2
click at [966, 212] on div "done YES" at bounding box center [935, 205] width 157 height 23
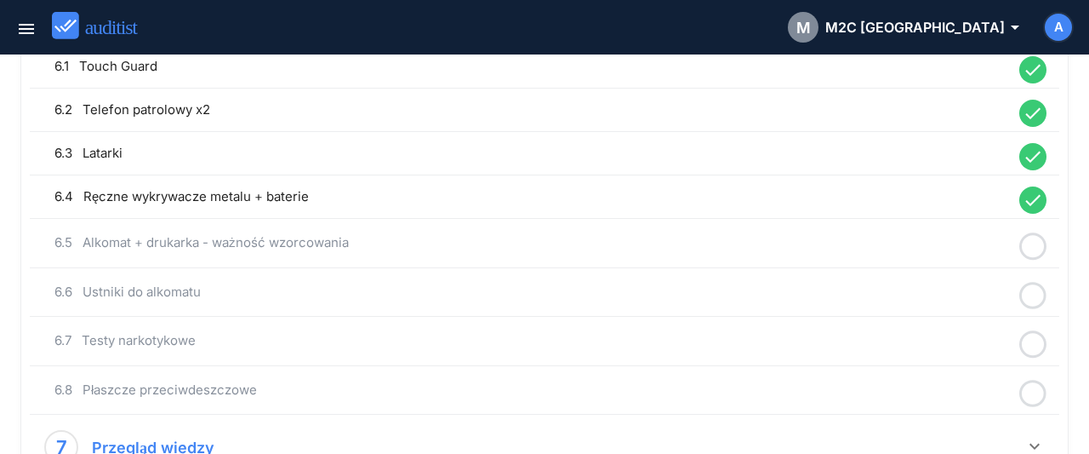
click at [1019, 240] on div at bounding box center [1033, 246] width 44 height 33
click at [964, 249] on div "done YES" at bounding box center [935, 248] width 157 height 23
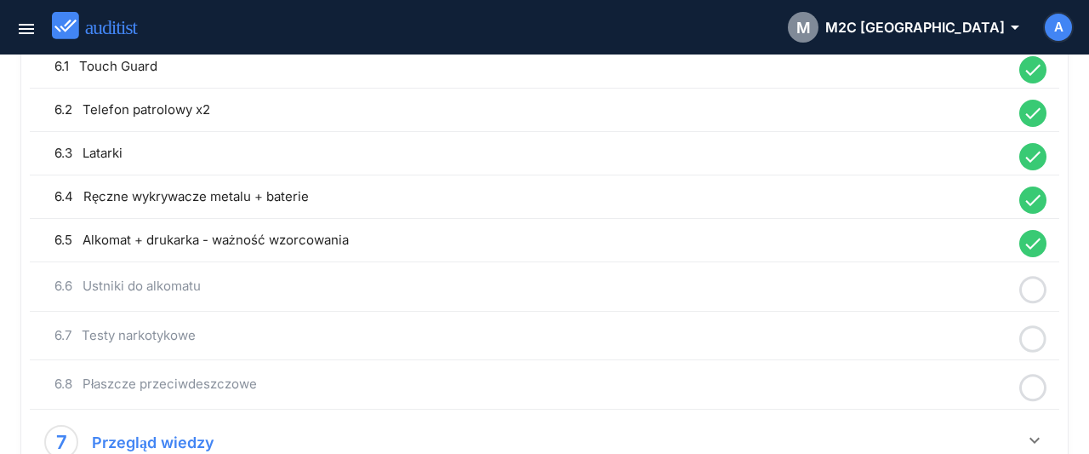
click at [1033, 278] on icon at bounding box center [1032, 289] width 27 height 33
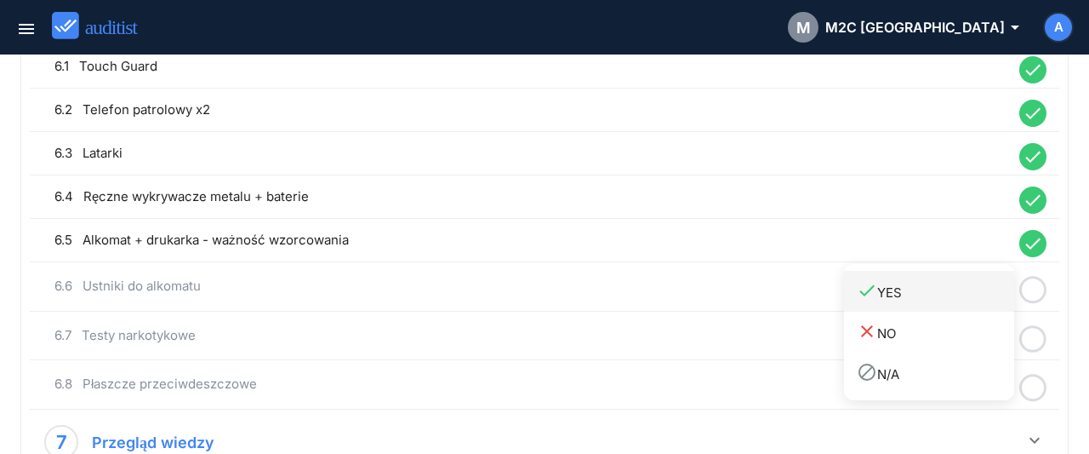
drag, startPoint x: 979, startPoint y: 290, endPoint x: 1013, endPoint y: 309, distance: 38.8
click at [979, 291] on div "done YES" at bounding box center [935, 291] width 157 height 23
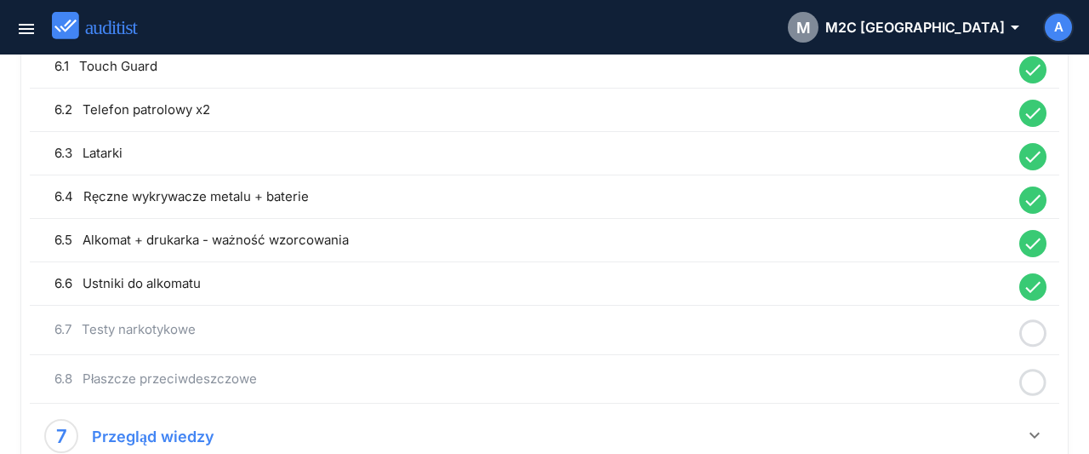
click at [1029, 317] on icon at bounding box center [1032, 333] width 27 height 33
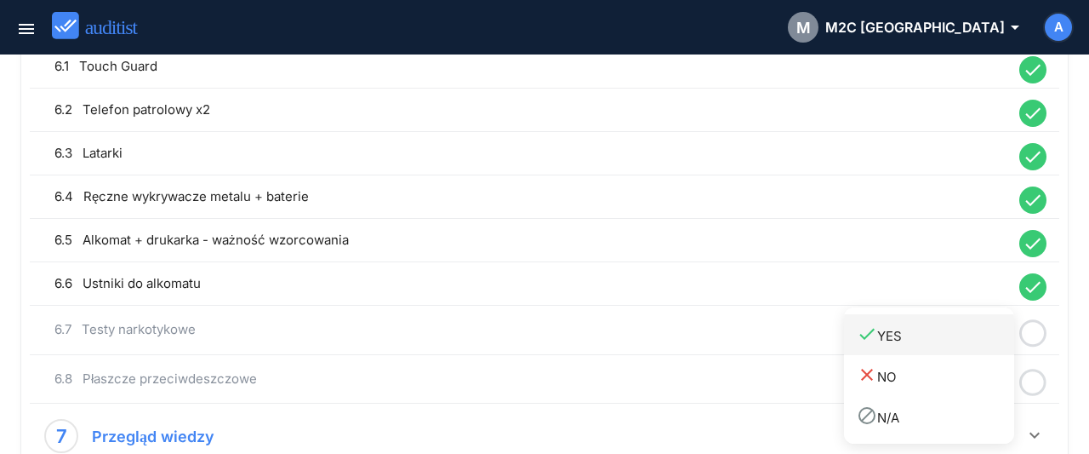
click at [986, 333] on div "done YES" at bounding box center [935, 334] width 157 height 23
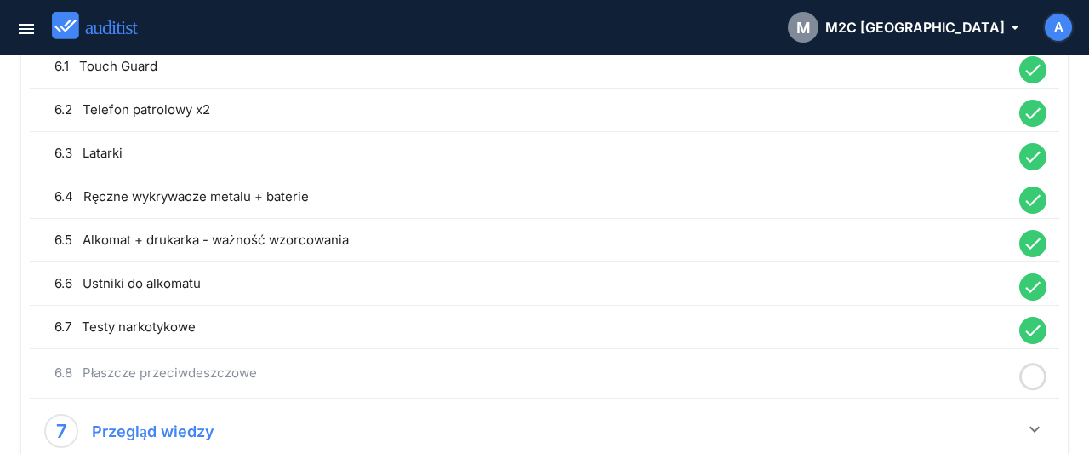
click at [1037, 370] on icon at bounding box center [1032, 376] width 27 height 33
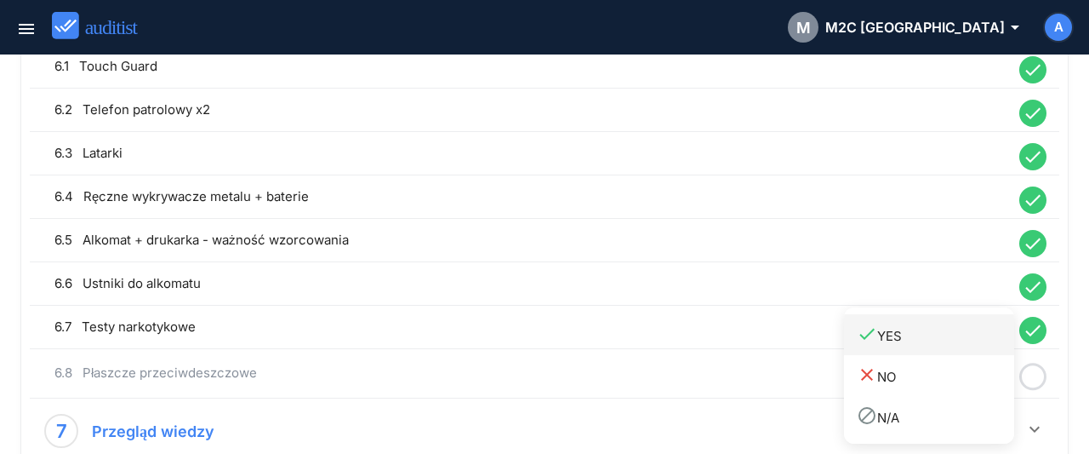
click at [941, 340] on div "done YES" at bounding box center [935, 334] width 157 height 23
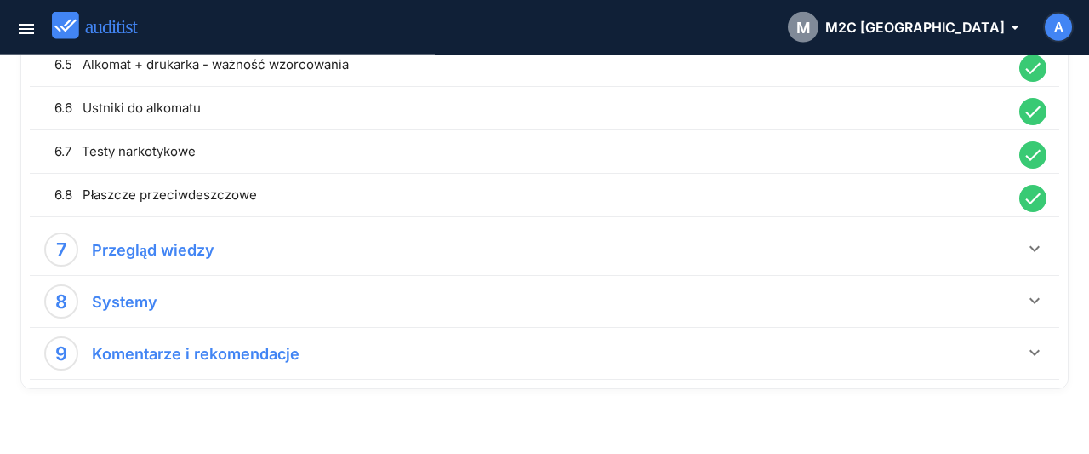
scroll to position [1681, 0]
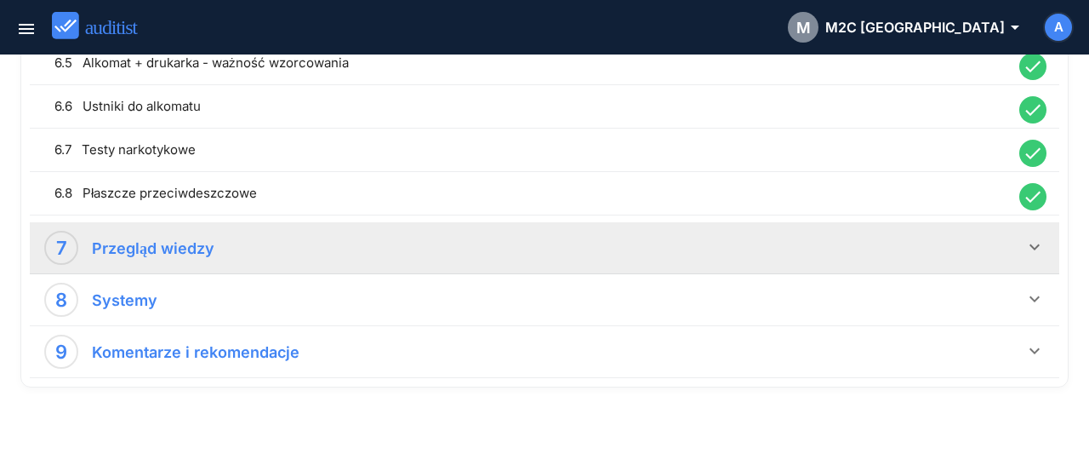
click at [1036, 237] on icon "keyboard_arrow_down" at bounding box center [1035, 247] width 20 height 20
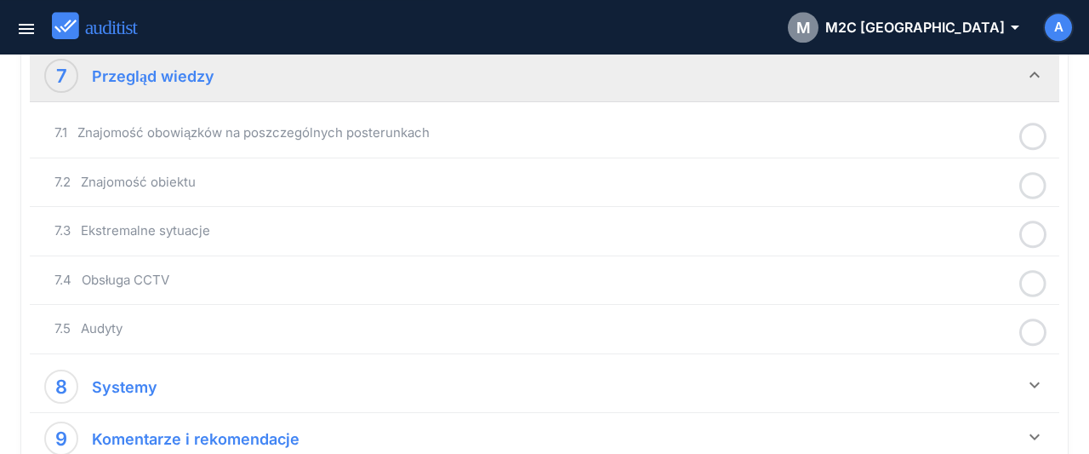
scroll to position [1858, 0]
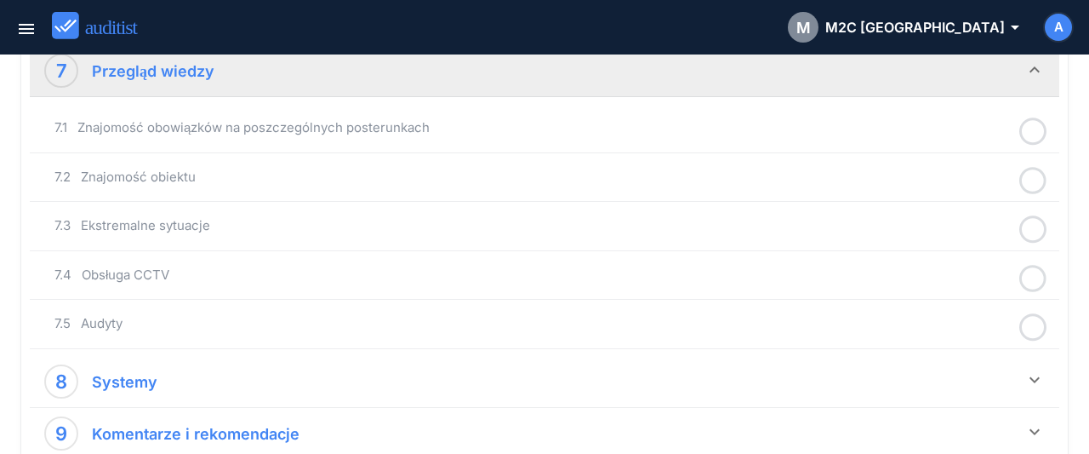
click at [1030, 122] on icon at bounding box center [1032, 131] width 27 height 33
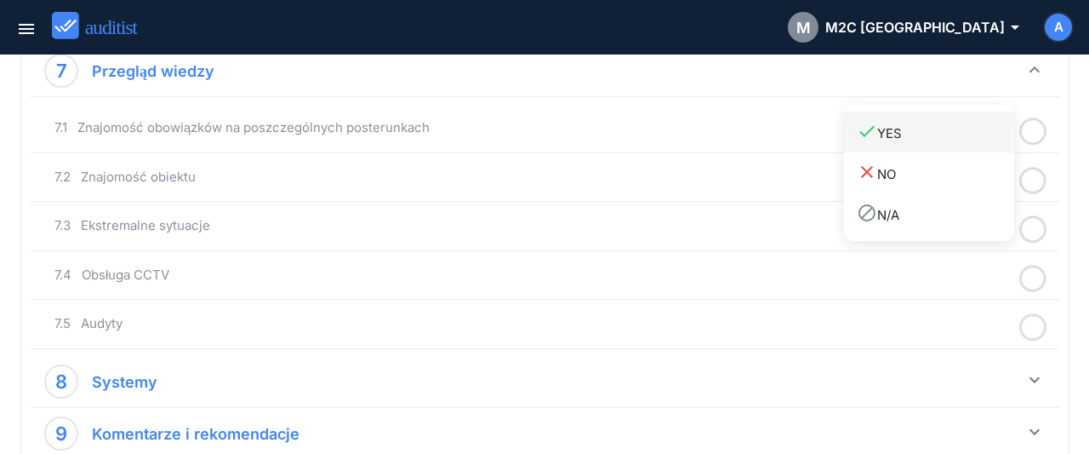
click at [895, 130] on div "done YES" at bounding box center [935, 132] width 157 height 23
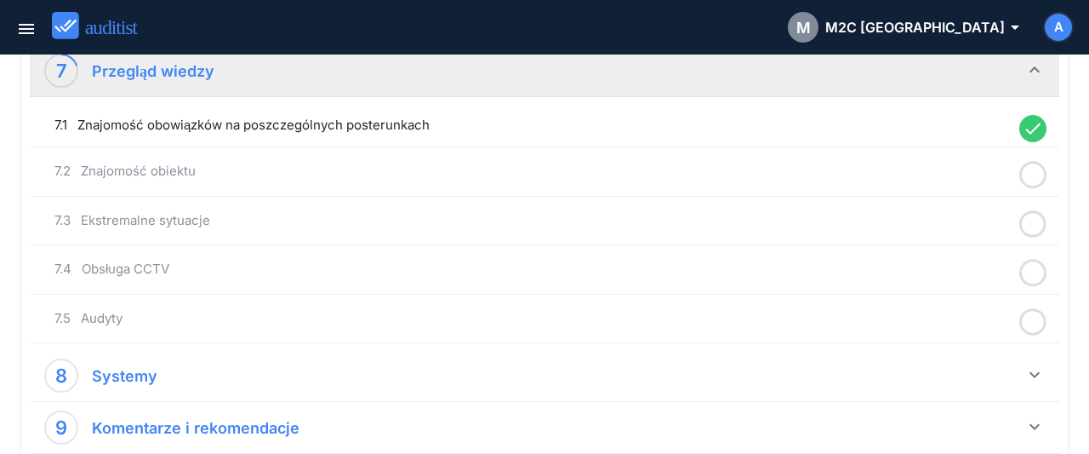
click at [1028, 161] on icon at bounding box center [1032, 174] width 27 height 33
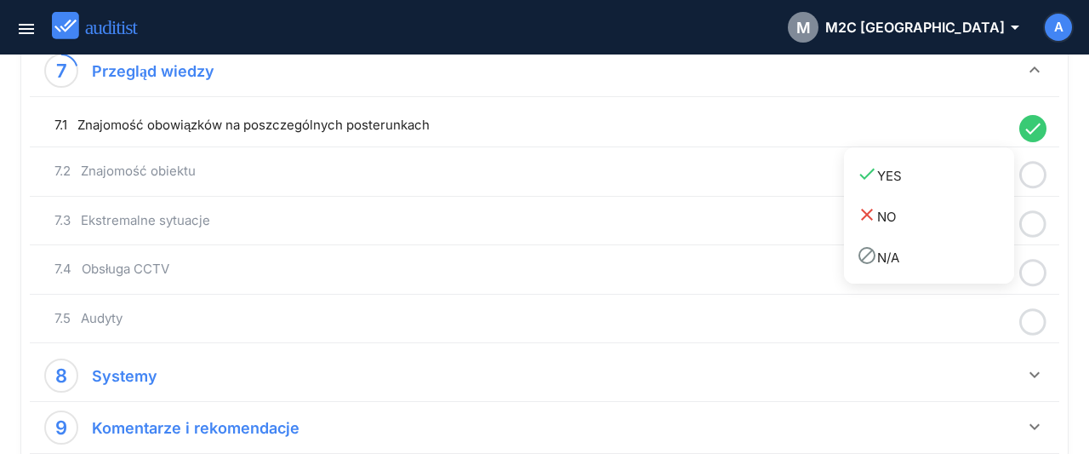
drag, startPoint x: 947, startPoint y: 173, endPoint x: 1023, endPoint y: 202, distance: 81.1
click at [950, 177] on div "done YES" at bounding box center [935, 174] width 157 height 23
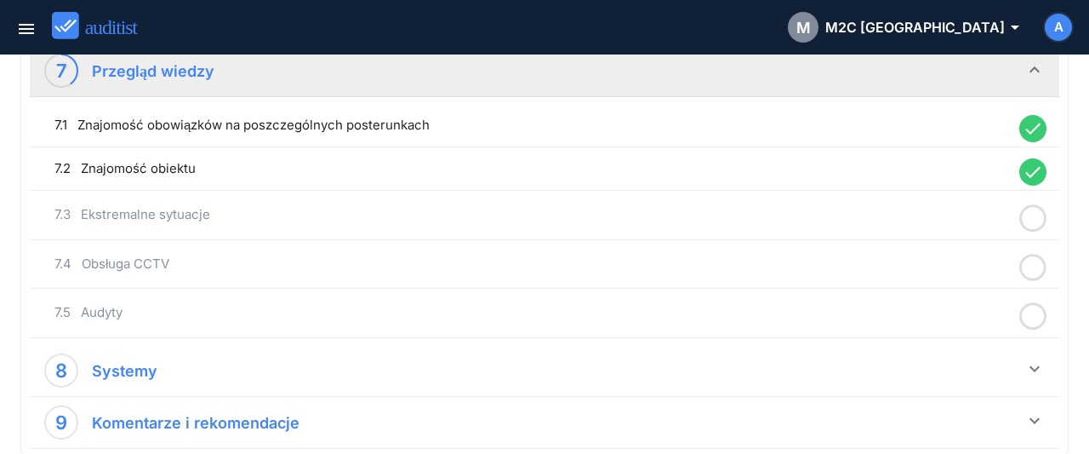
click at [1028, 203] on icon at bounding box center [1032, 218] width 27 height 33
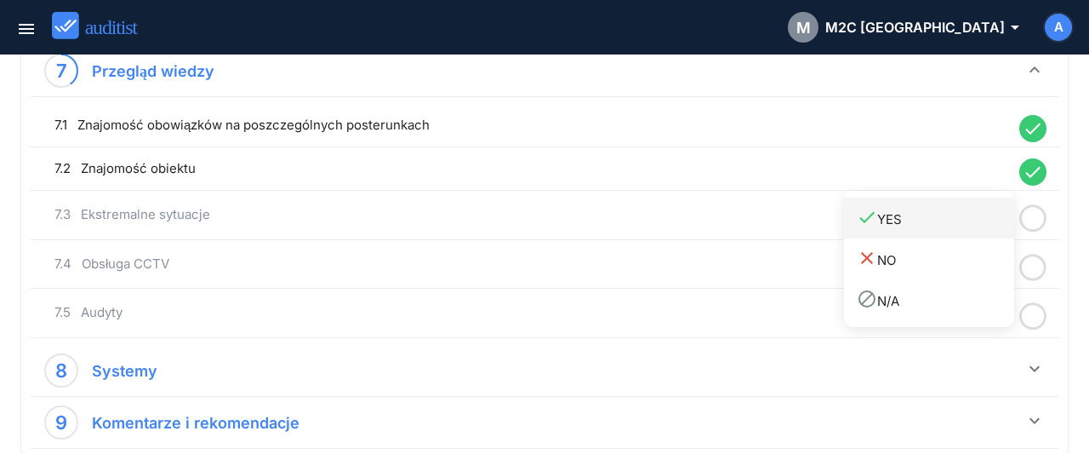
drag, startPoint x: 949, startPoint y: 219, endPoint x: 1015, endPoint y: 245, distance: 71.4
click at [951, 219] on div "done YES" at bounding box center [935, 218] width 157 height 23
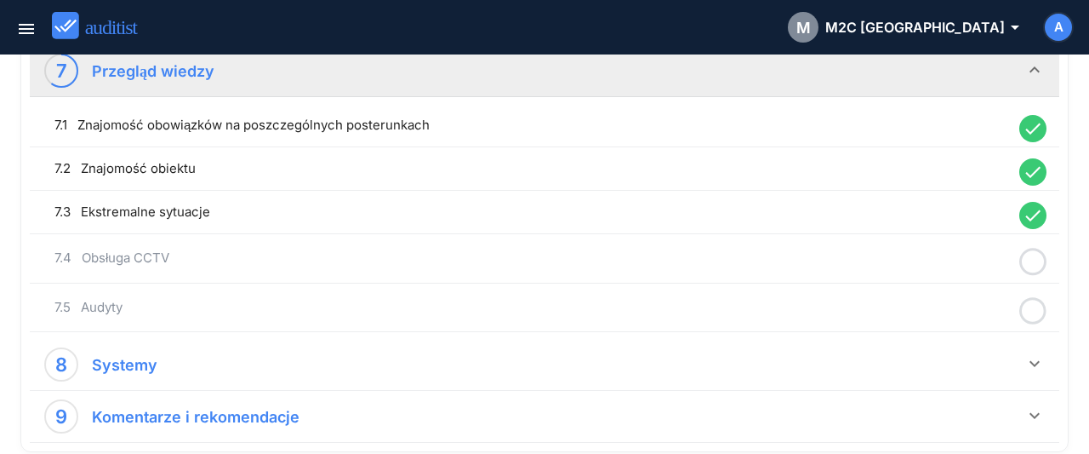
click at [1031, 253] on icon at bounding box center [1032, 261] width 27 height 33
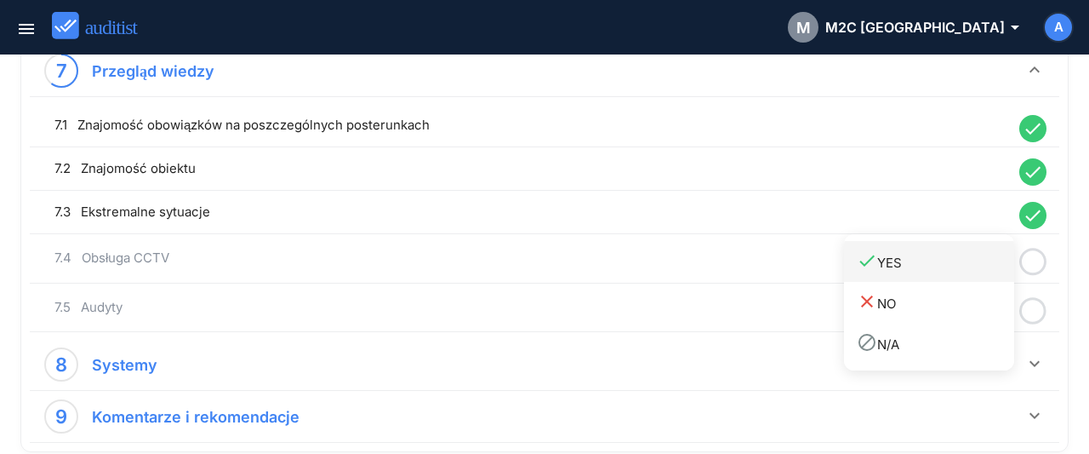
drag, startPoint x: 973, startPoint y: 268, endPoint x: 1049, endPoint y: 300, distance: 82.3
click at [973, 269] on div "done YES" at bounding box center [935, 261] width 157 height 23
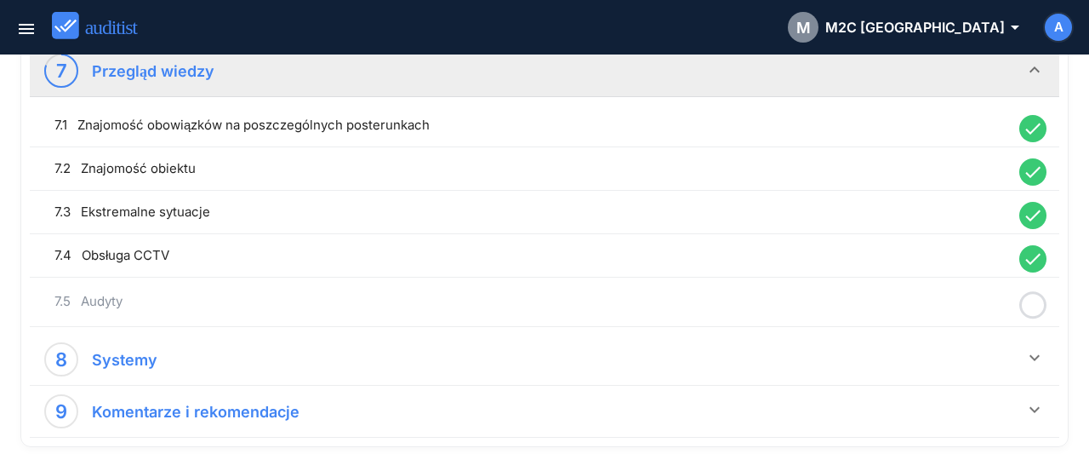
click at [1032, 294] on icon at bounding box center [1032, 304] width 27 height 33
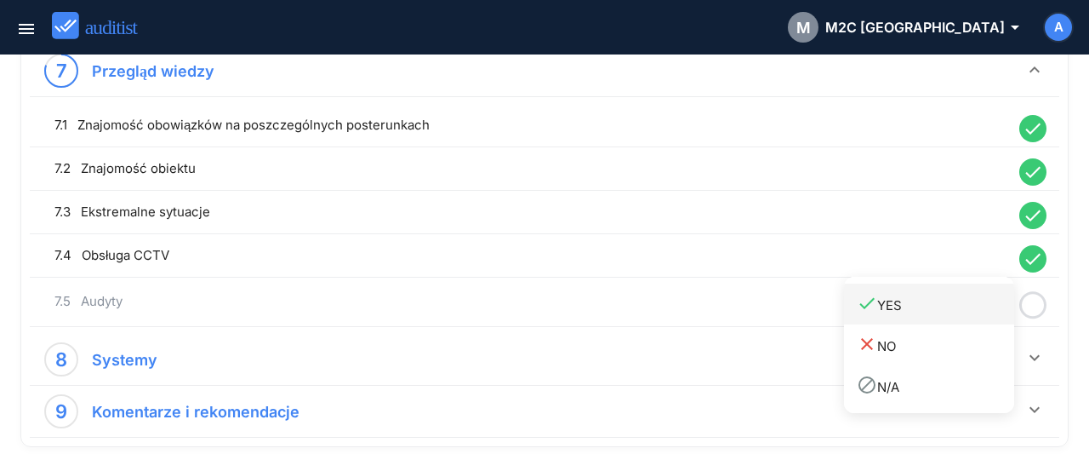
click at [981, 300] on div "done YES" at bounding box center [935, 304] width 157 height 23
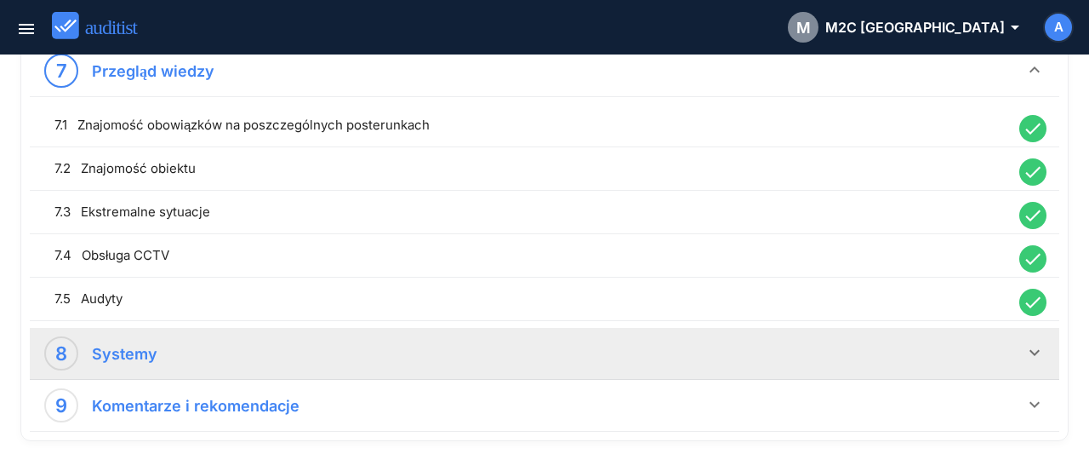
click at [1041, 342] on icon "keyboard_arrow_down" at bounding box center [1035, 352] width 20 height 20
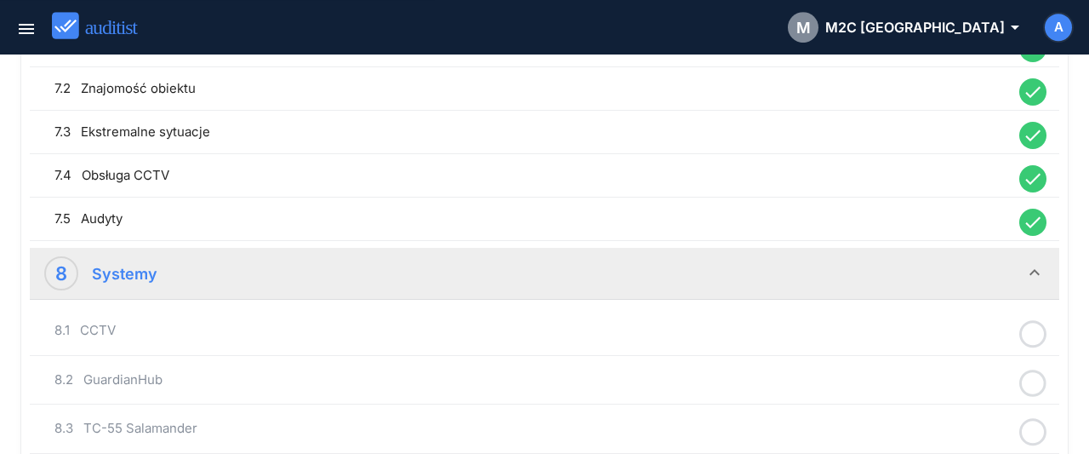
scroll to position [2035, 0]
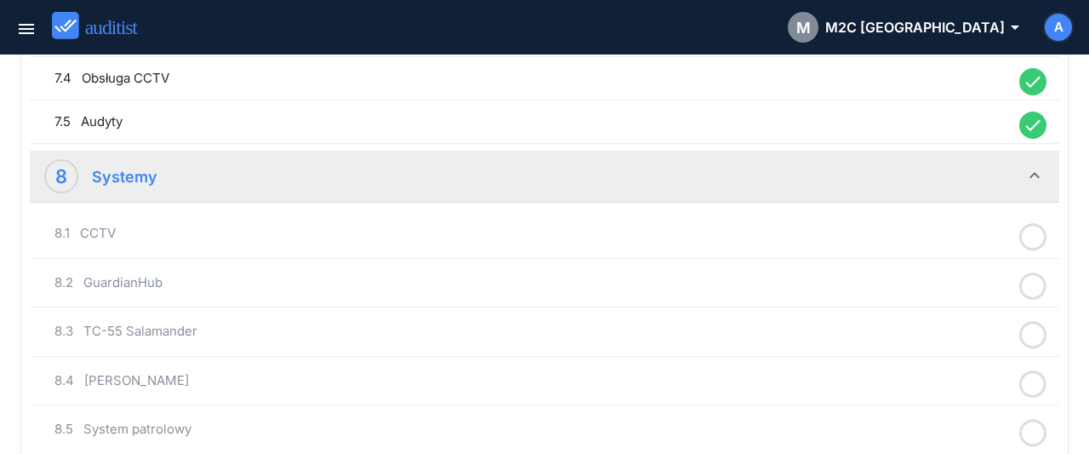
click at [1030, 224] on icon at bounding box center [1032, 236] width 27 height 33
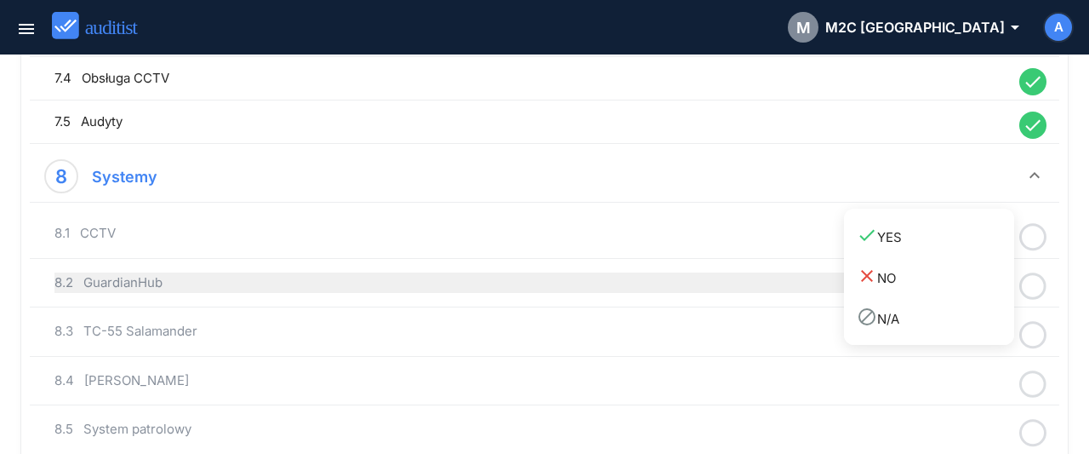
drag, startPoint x: 959, startPoint y: 232, endPoint x: 1005, endPoint y: 260, distance: 53.4
click at [957, 233] on div "done YES" at bounding box center [935, 236] width 157 height 23
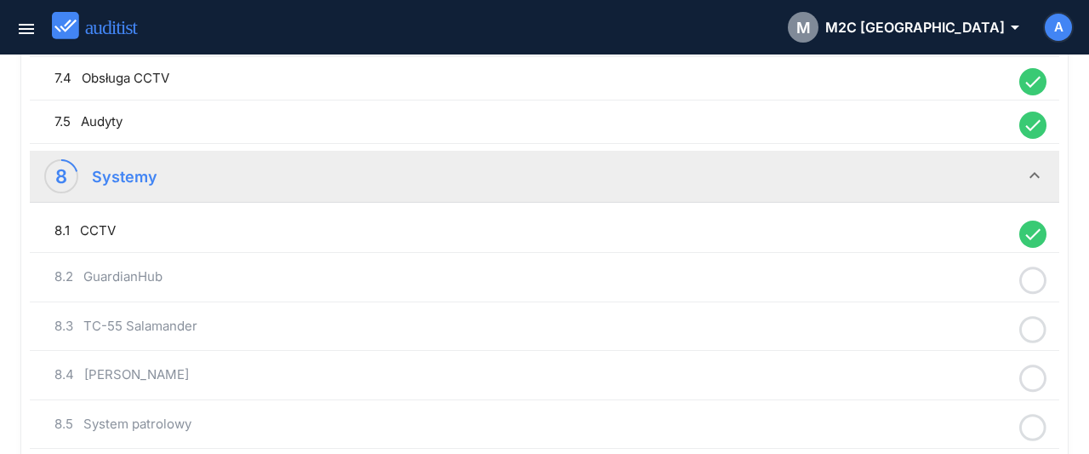
click at [1032, 270] on icon at bounding box center [1032, 280] width 27 height 33
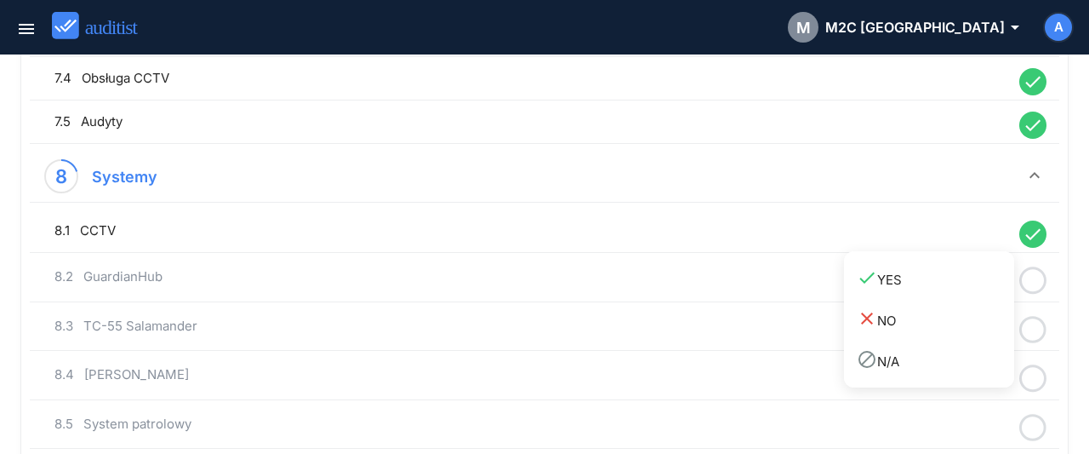
drag, startPoint x: 979, startPoint y: 282, endPoint x: 1042, endPoint y: 309, distance: 67.8
click at [981, 285] on div "done YES" at bounding box center [935, 278] width 157 height 23
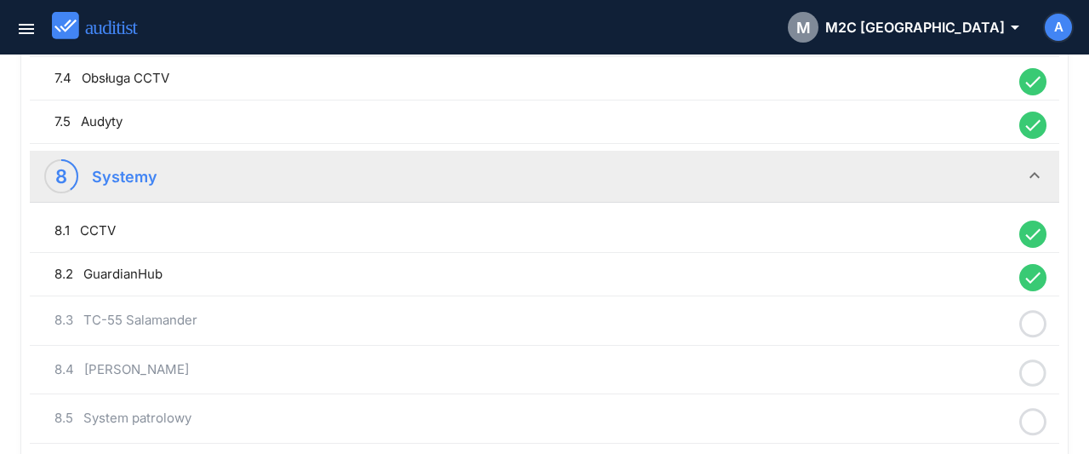
click at [1041, 309] on icon at bounding box center [1032, 323] width 27 height 33
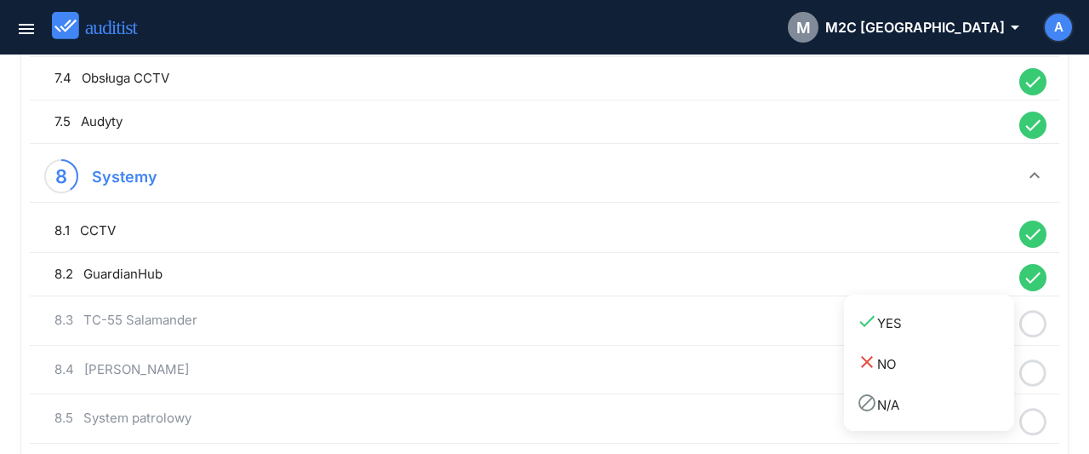
drag, startPoint x: 985, startPoint y: 319, endPoint x: 1010, endPoint y: 337, distance: 31.2
click at [983, 320] on div "done YES" at bounding box center [935, 322] width 157 height 23
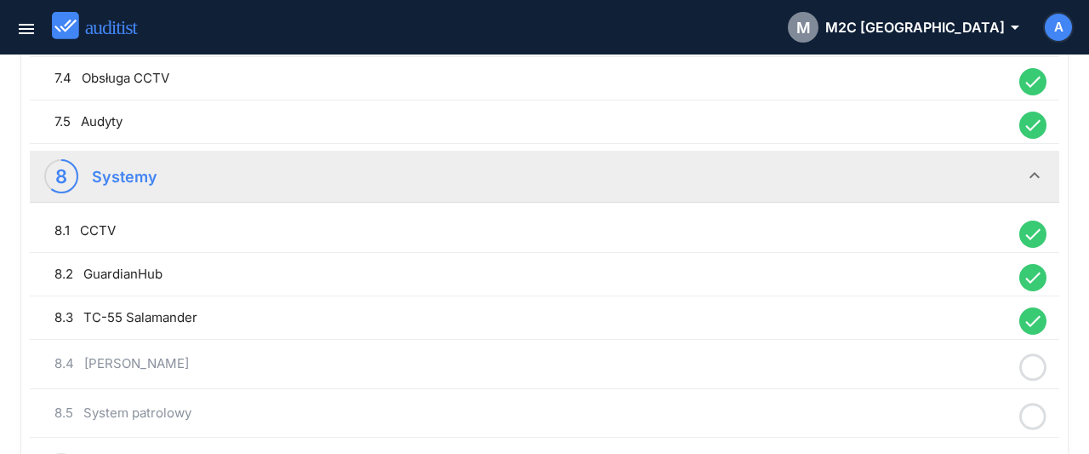
click at [1030, 354] on icon at bounding box center [1032, 367] width 27 height 33
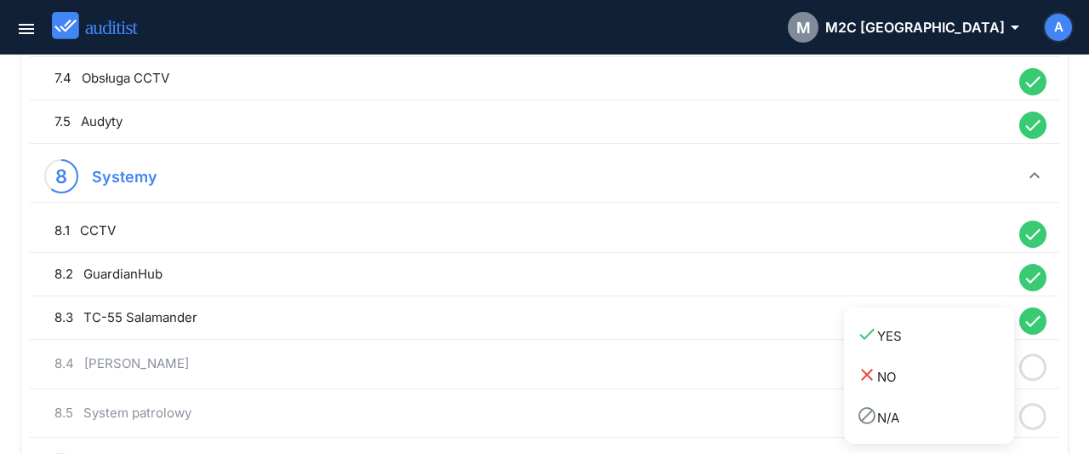
drag, startPoint x: 953, startPoint y: 342, endPoint x: 1015, endPoint y: 363, distance: 65.7
click at [951, 342] on div "done YES" at bounding box center [935, 334] width 157 height 23
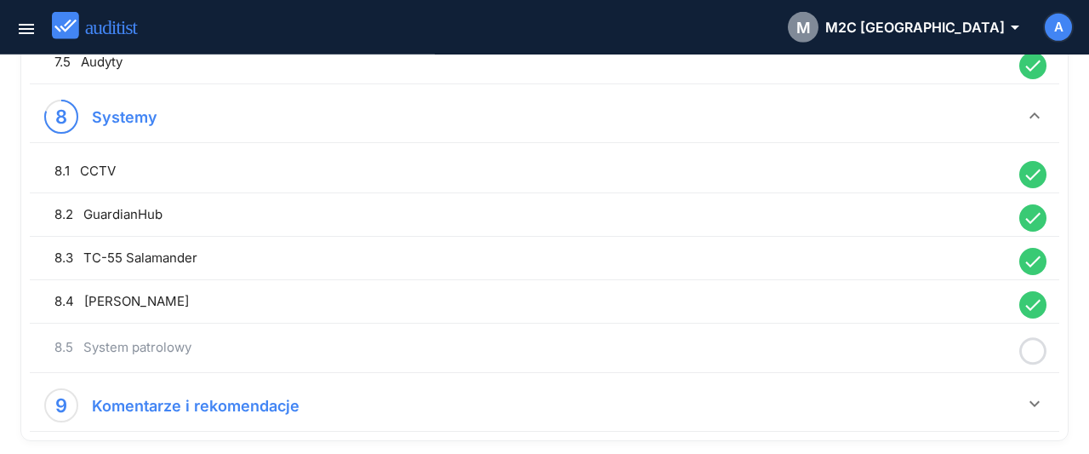
scroll to position [2124, 0]
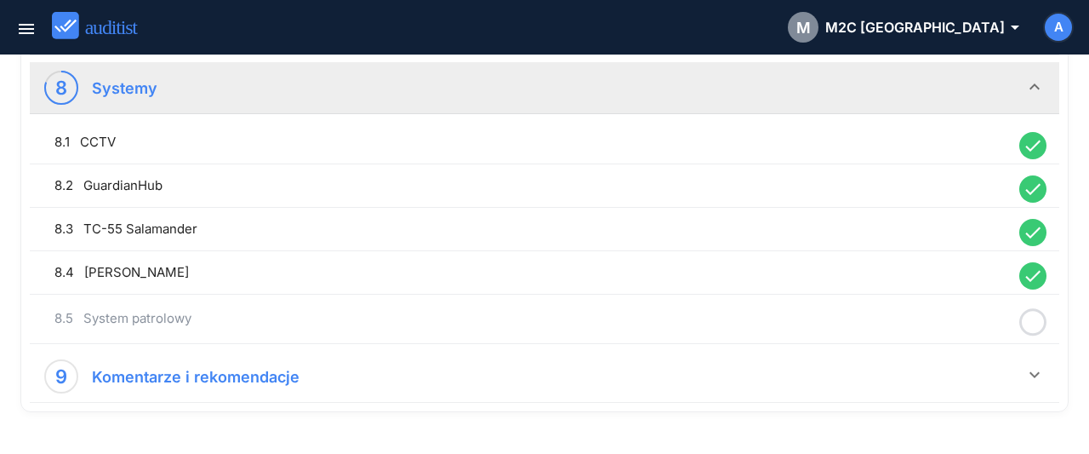
click at [1036, 307] on icon at bounding box center [1032, 321] width 27 height 33
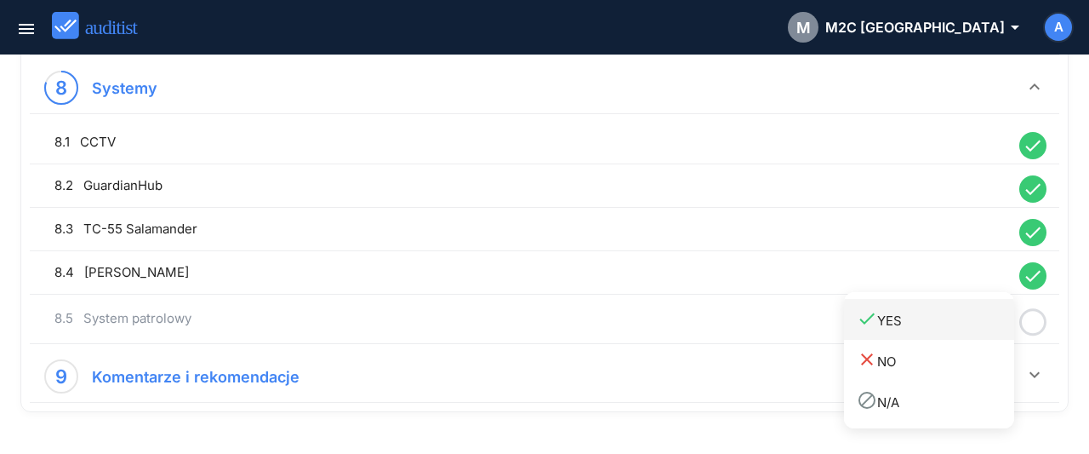
click at [979, 313] on div "done YES" at bounding box center [935, 319] width 157 height 23
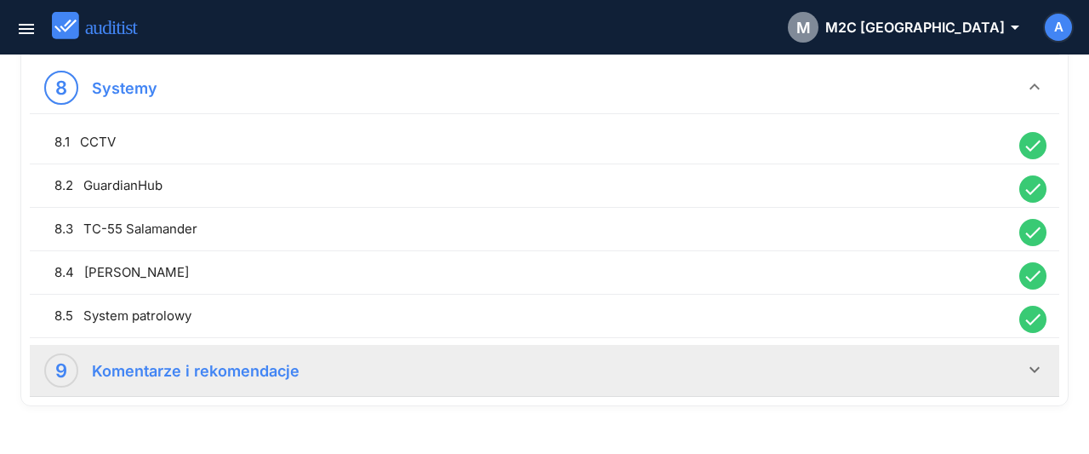
click at [1039, 359] on icon "keyboard_arrow_down" at bounding box center [1035, 369] width 20 height 20
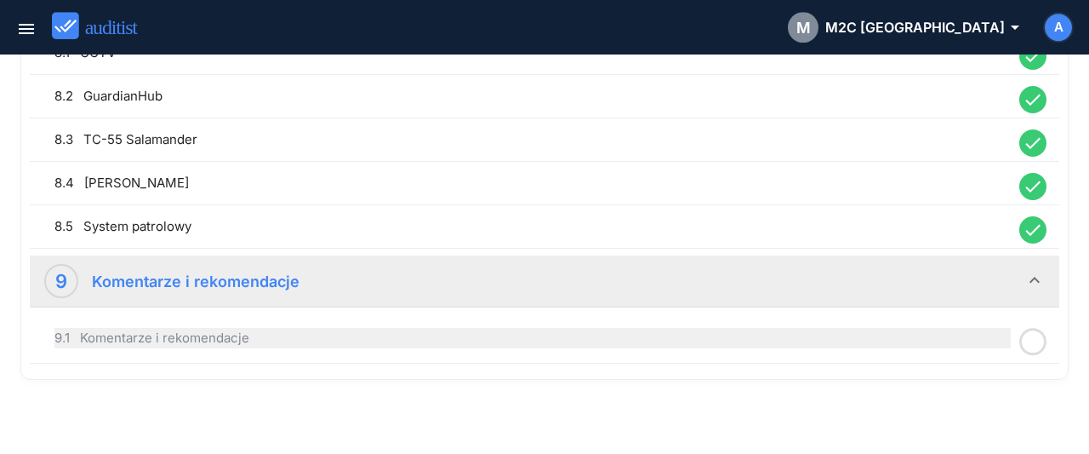
scroll to position [2214, 0]
click at [661, 327] on div "9.1 Komentarze i rekomendacje" at bounding box center [532, 337] width 956 height 20
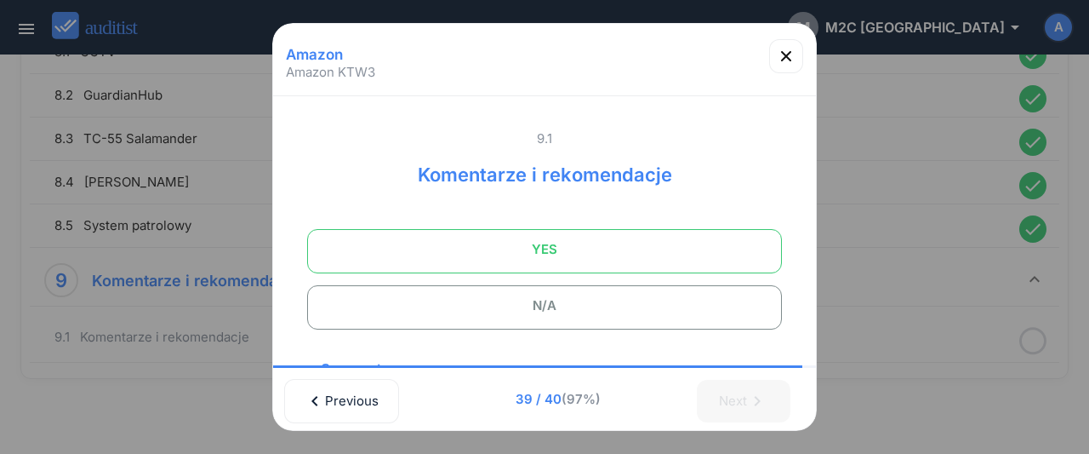
click at [592, 258] on span "YES" at bounding box center [544, 249] width 432 height 34
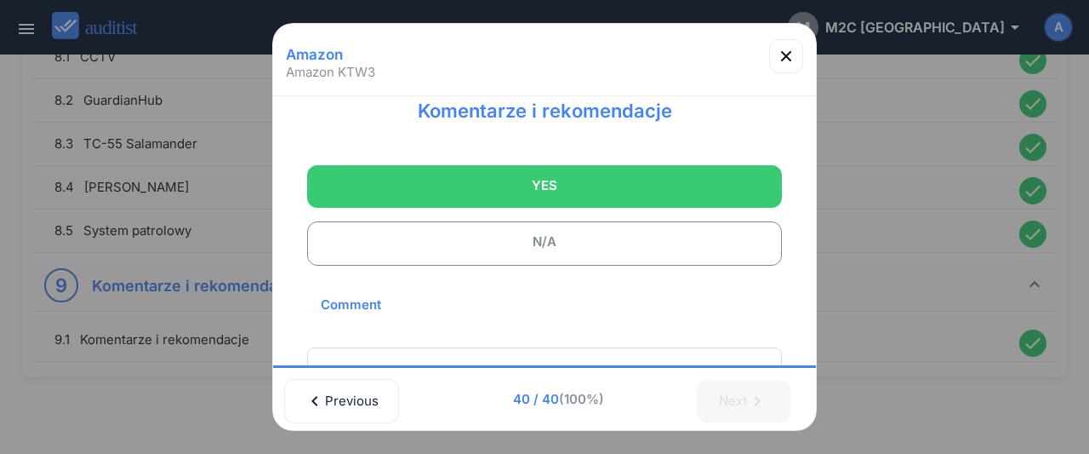
scroll to position [156, 0]
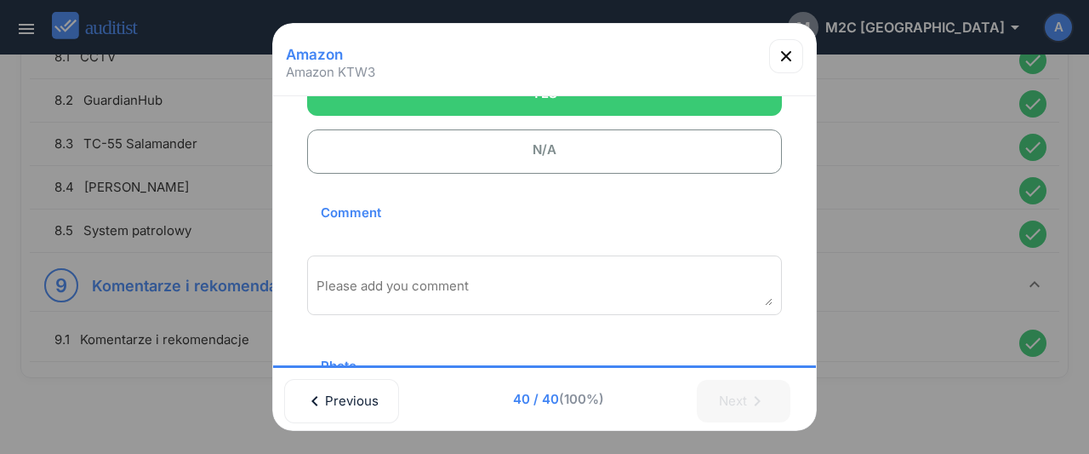
click at [480, 269] on div "Please add you comment" at bounding box center [544, 285] width 475 height 60
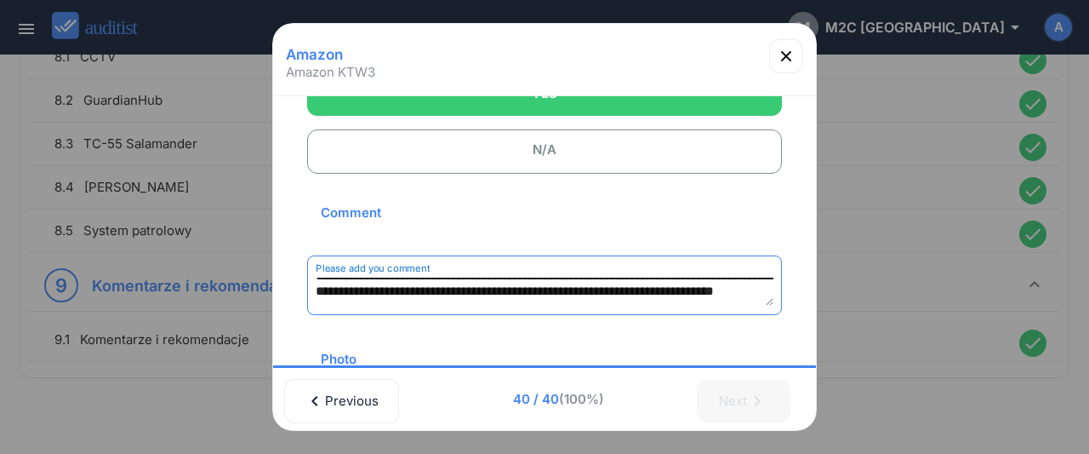
scroll to position [39, 0]
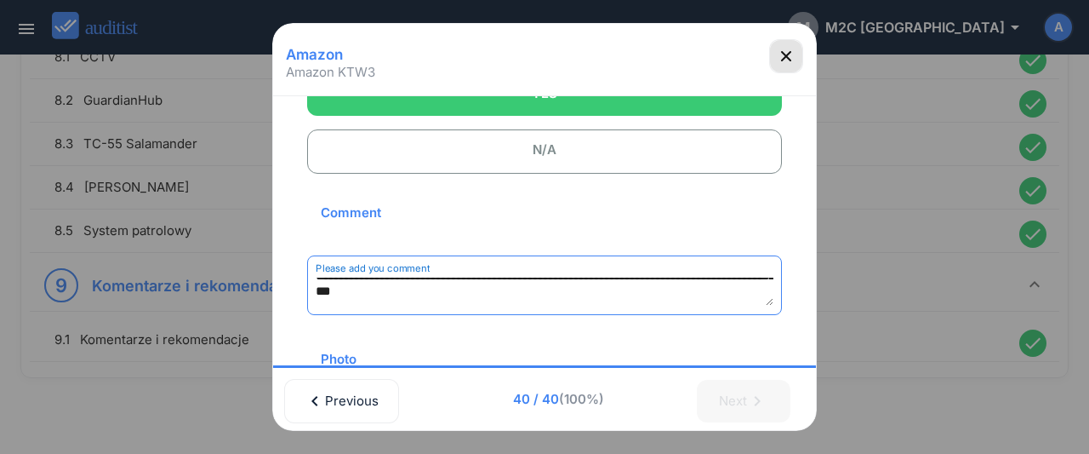
type textarea "**********"
click at [788, 53] on icon "button" at bounding box center [786, 56] width 20 height 20
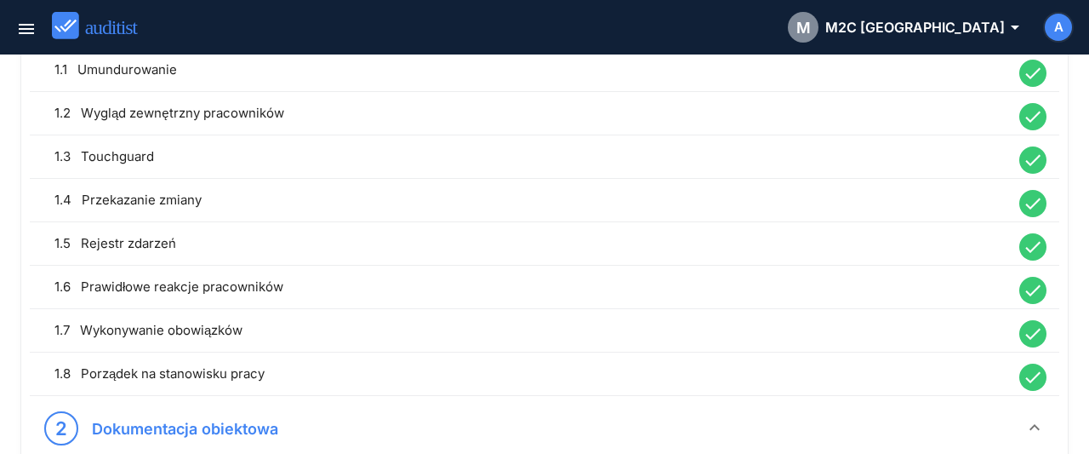
scroll to position [0, 0]
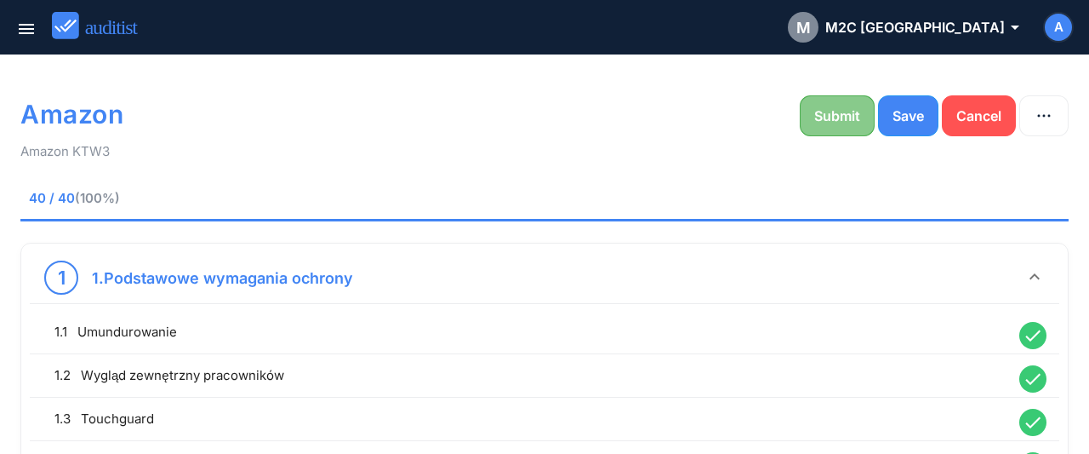
click at [821, 120] on div "Submit" at bounding box center [837, 116] width 46 height 20
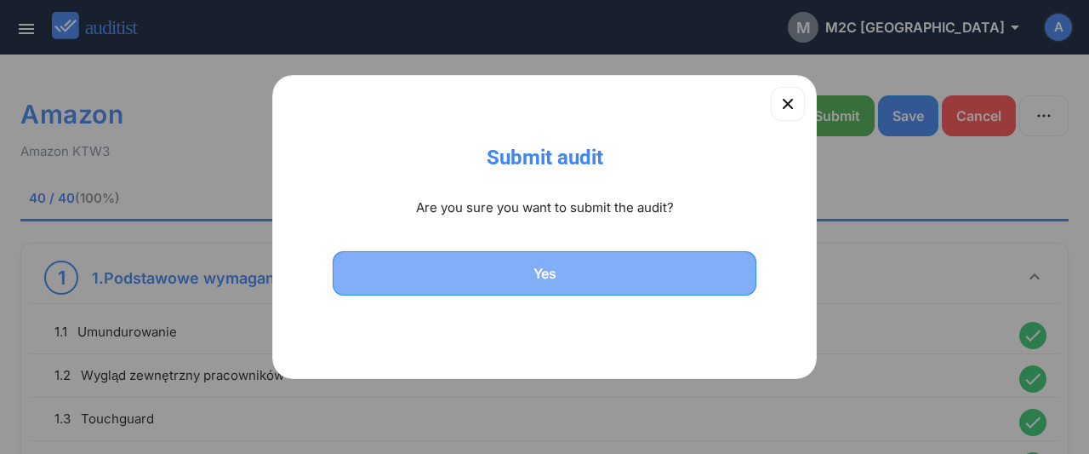
click at [529, 271] on div "Yes" at bounding box center [545, 273] width 380 height 20
